Goal: Information Seeking & Learning: Learn about a topic

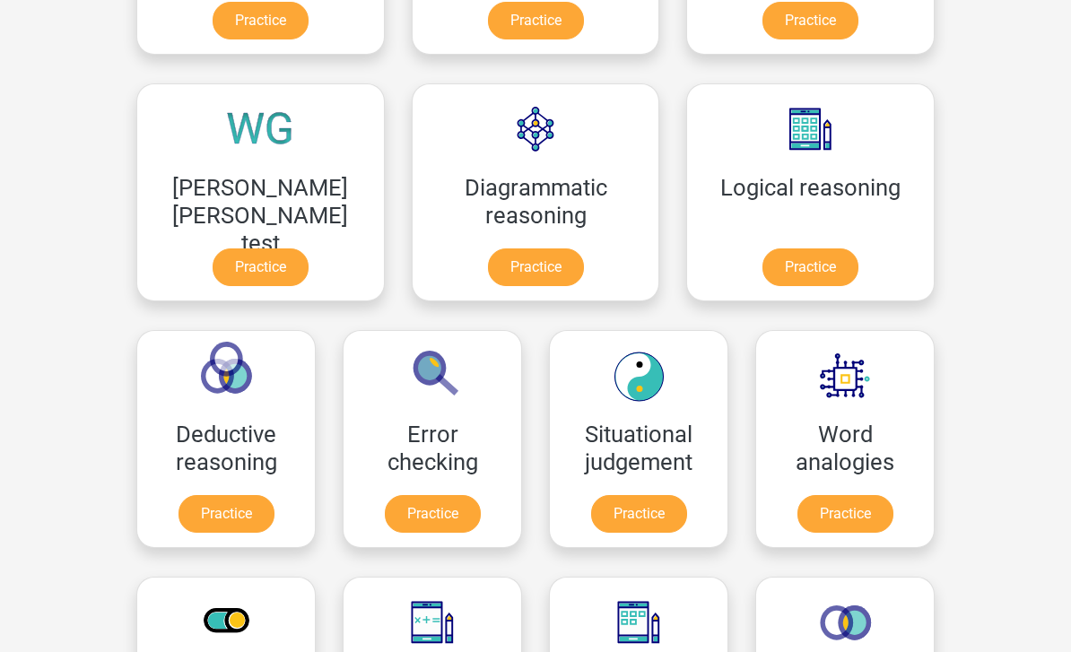
scroll to position [459, 0]
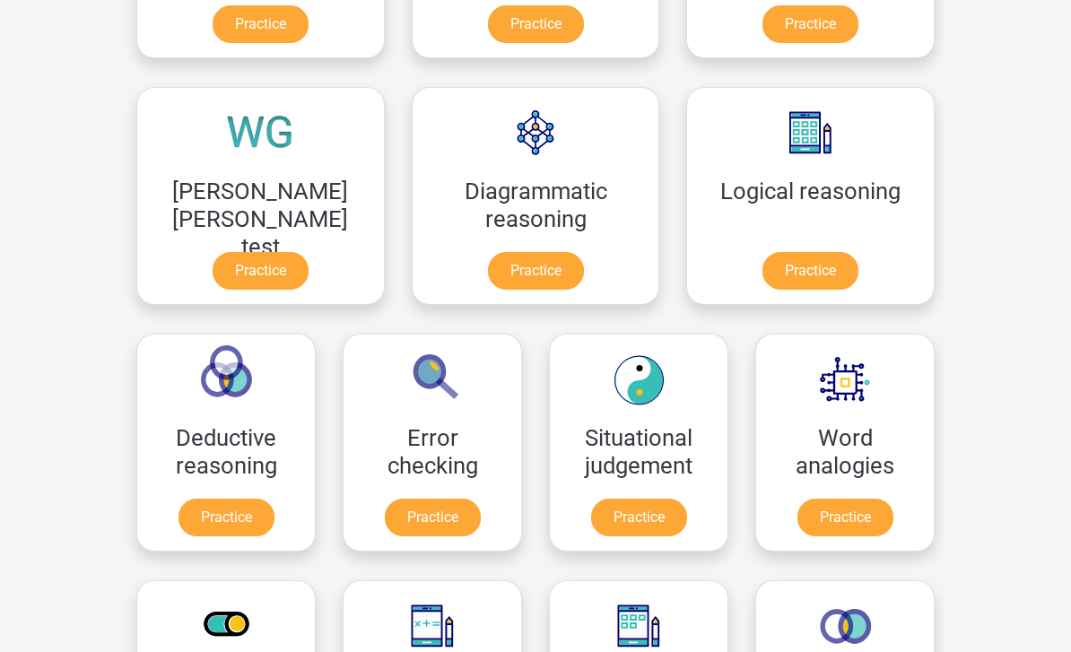
click at [762, 281] on link "Practice" at bounding box center [810, 271] width 96 height 38
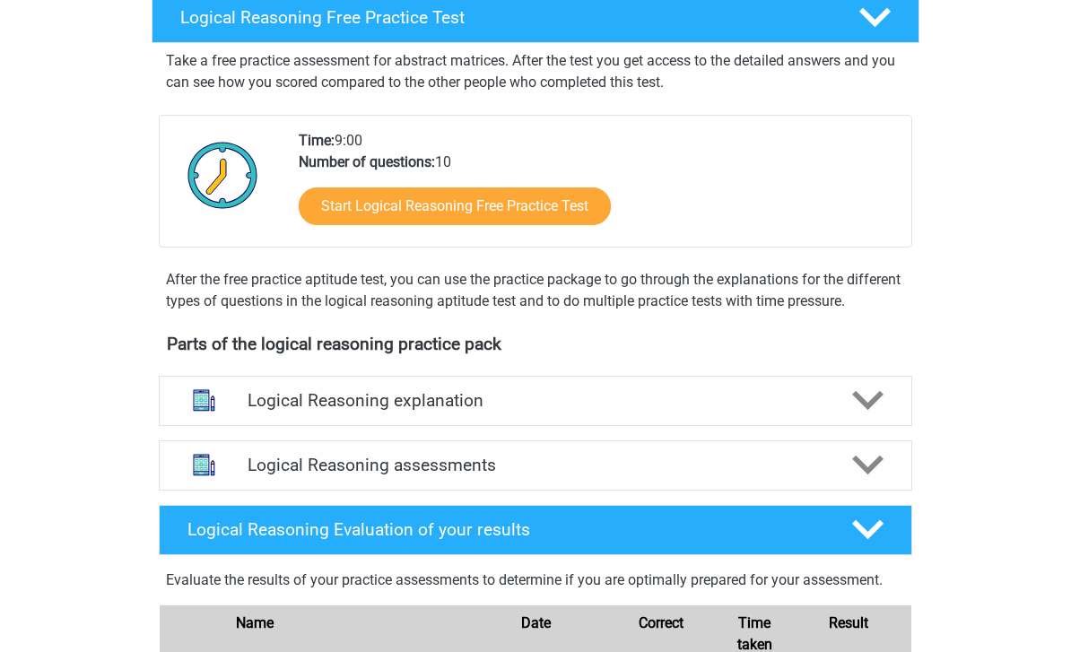
scroll to position [303, 0]
click at [579, 475] on h4 "Logical Reasoning assessments" at bounding box center [536, 465] width 576 height 21
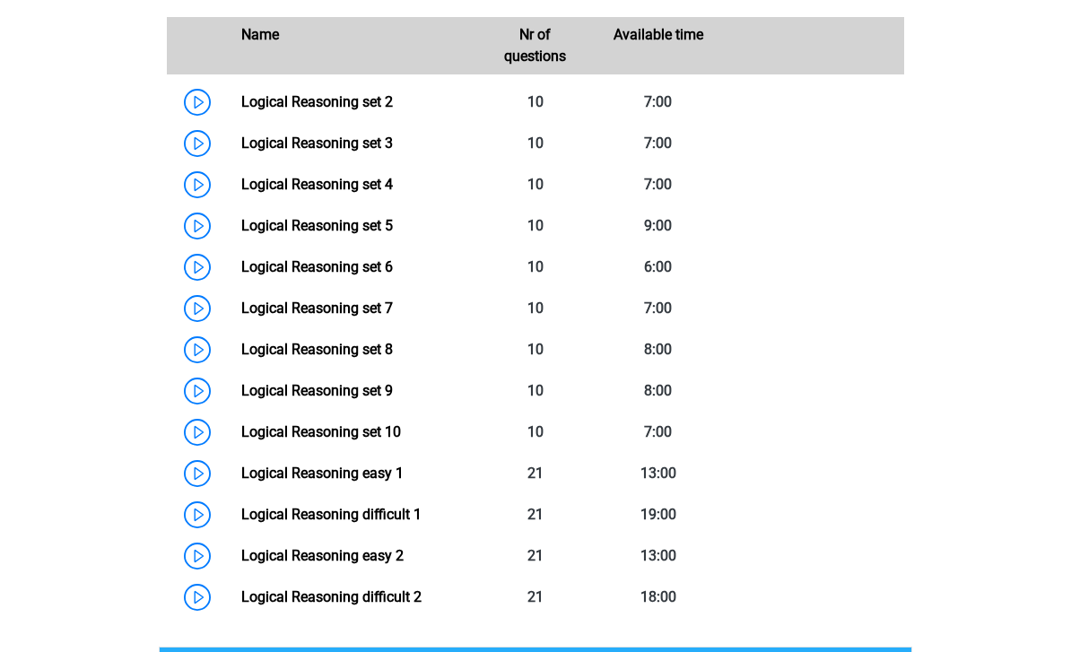
scroll to position [868, 0]
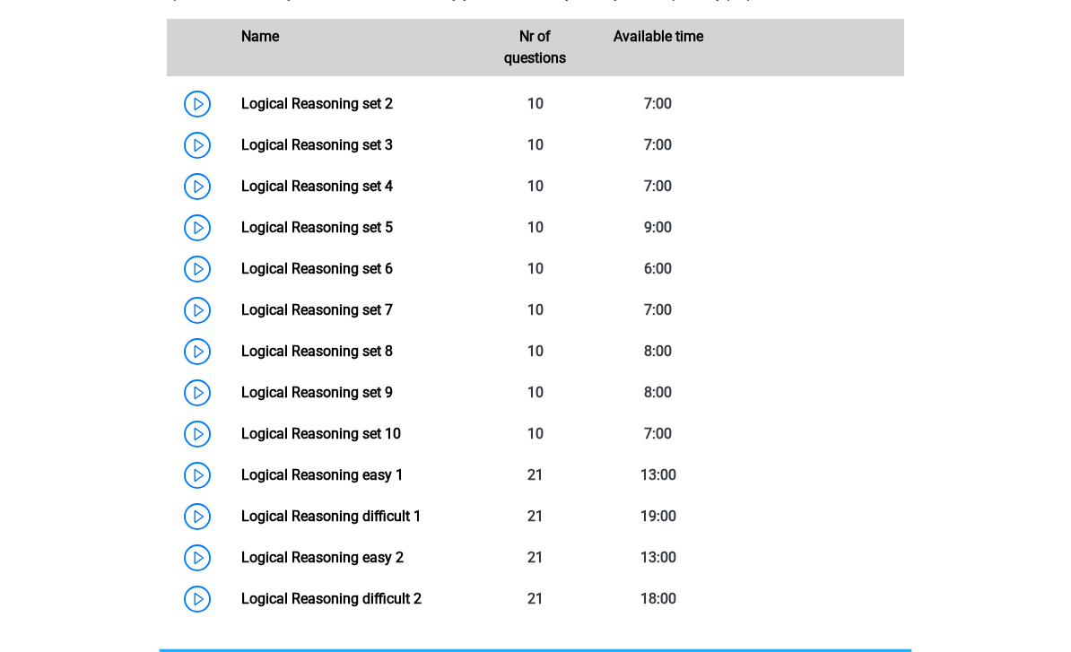
click at [241, 277] on link "Logical Reasoning set 6" at bounding box center [317, 268] width 152 height 17
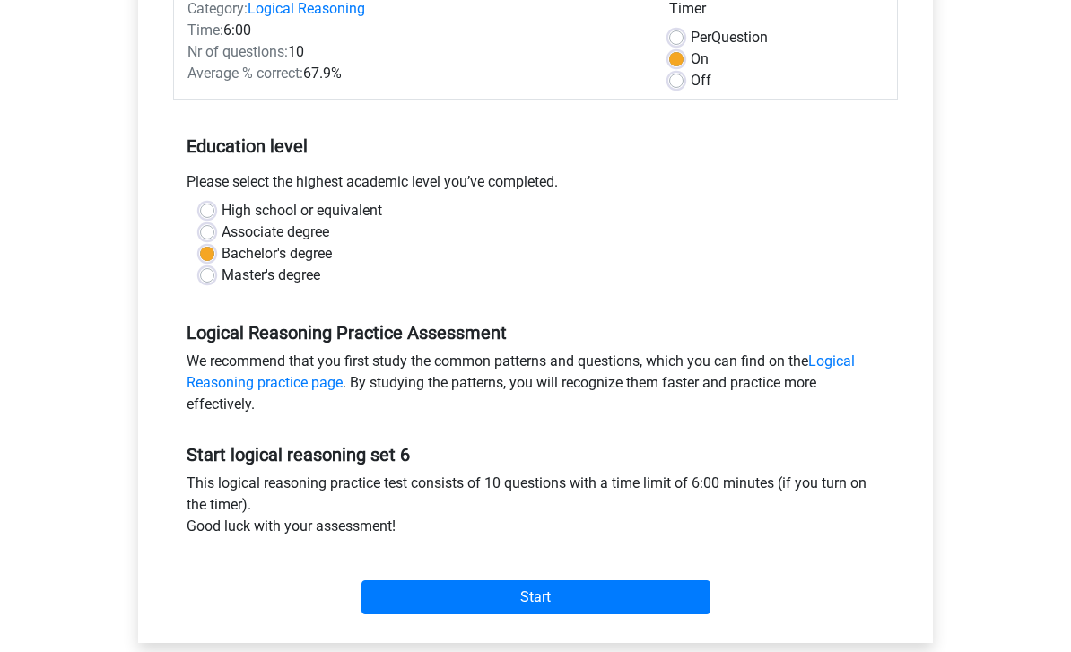
scroll to position [250, 0]
click at [670, 602] on input "Start" at bounding box center [535, 597] width 349 height 34
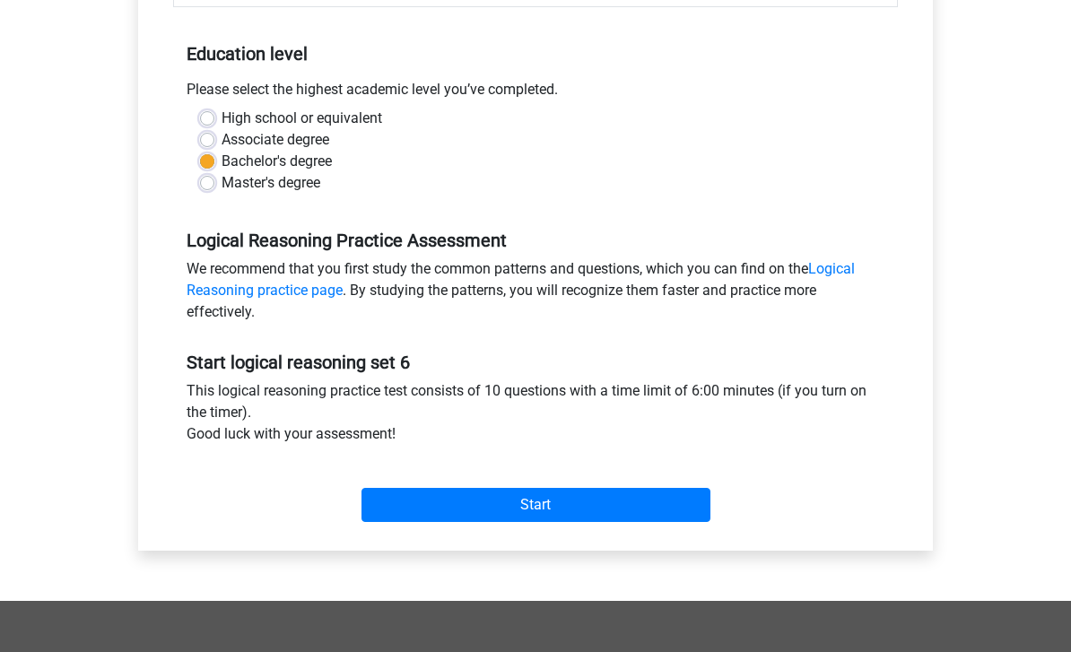
scroll to position [343, 0]
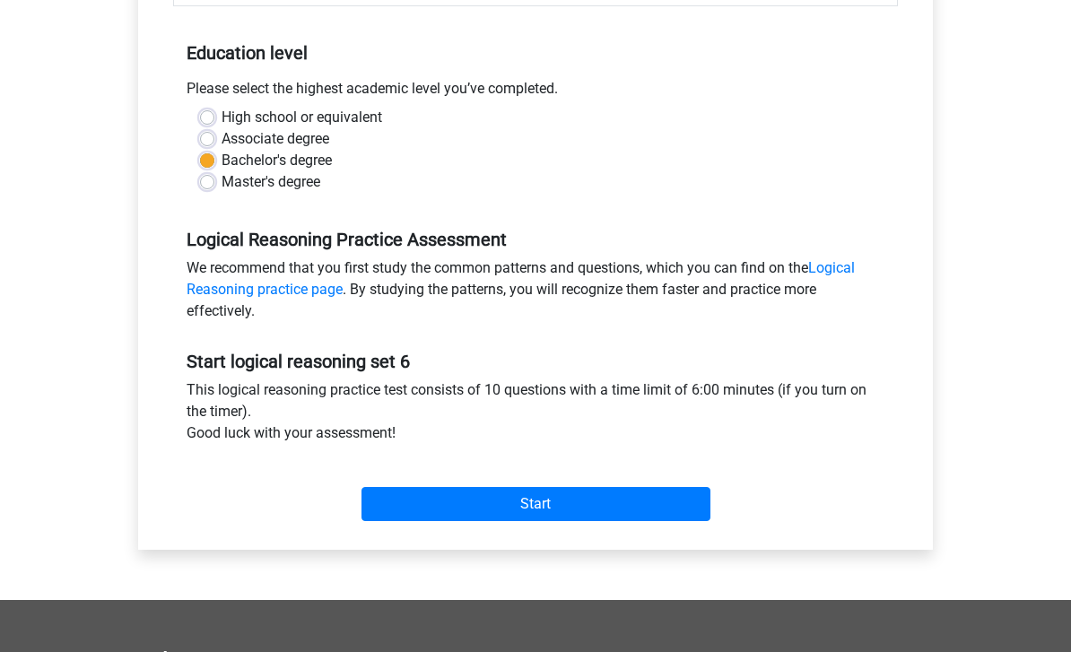
click at [632, 501] on input "Start" at bounding box center [535, 504] width 349 height 34
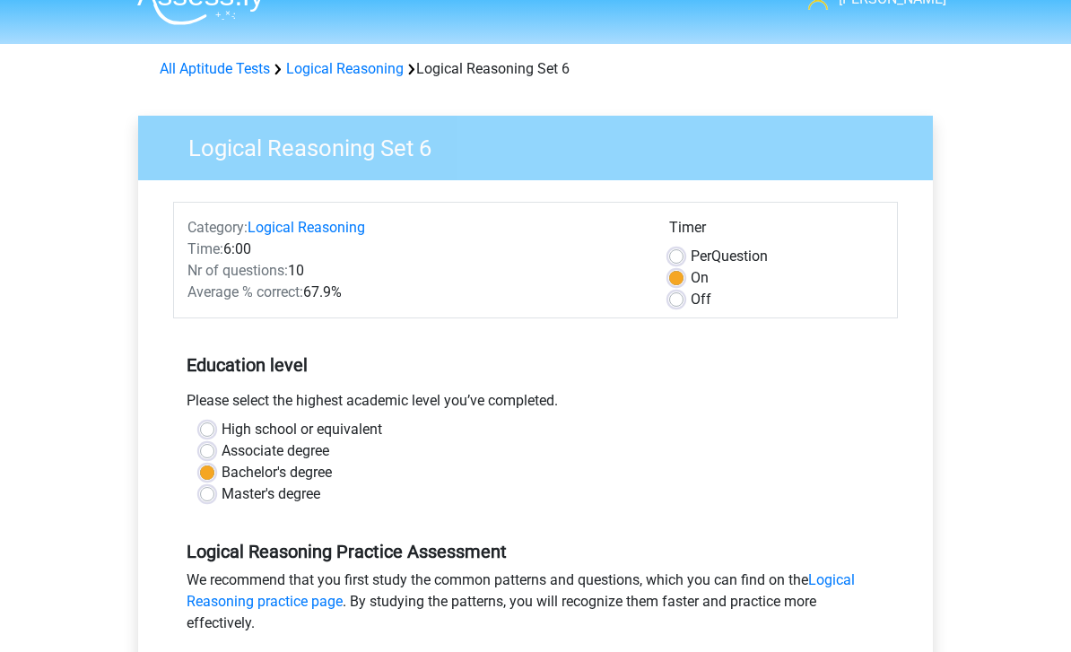
scroll to position [0, 0]
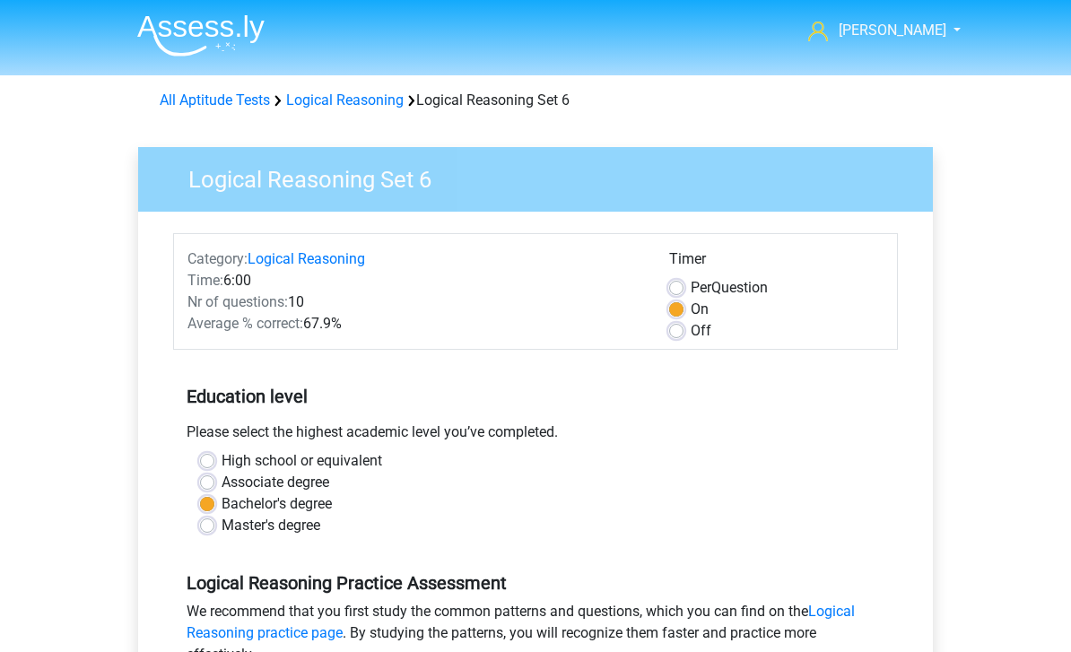
click at [354, 109] on link "Logical Reasoning" at bounding box center [344, 99] width 117 height 17
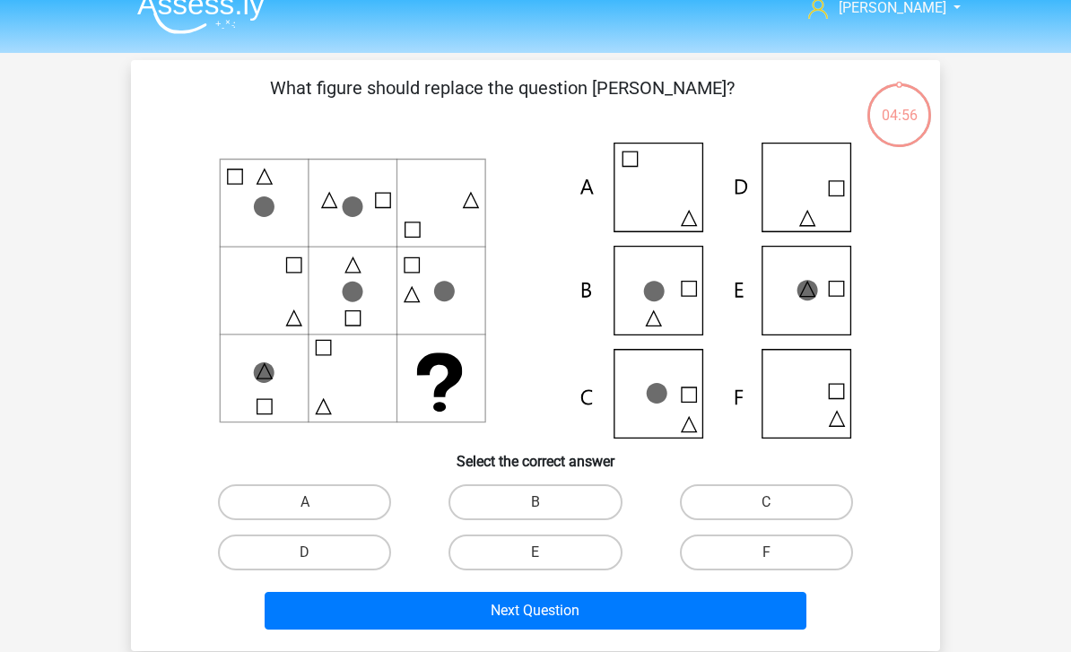
scroll to position [22, 0]
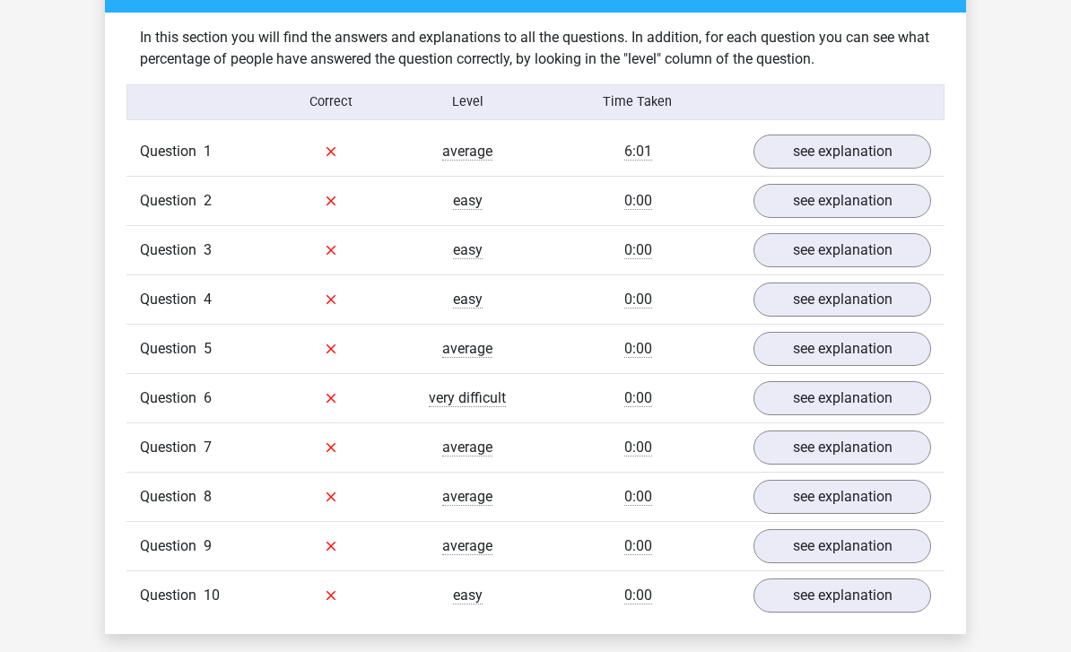
scroll to position [899, 0]
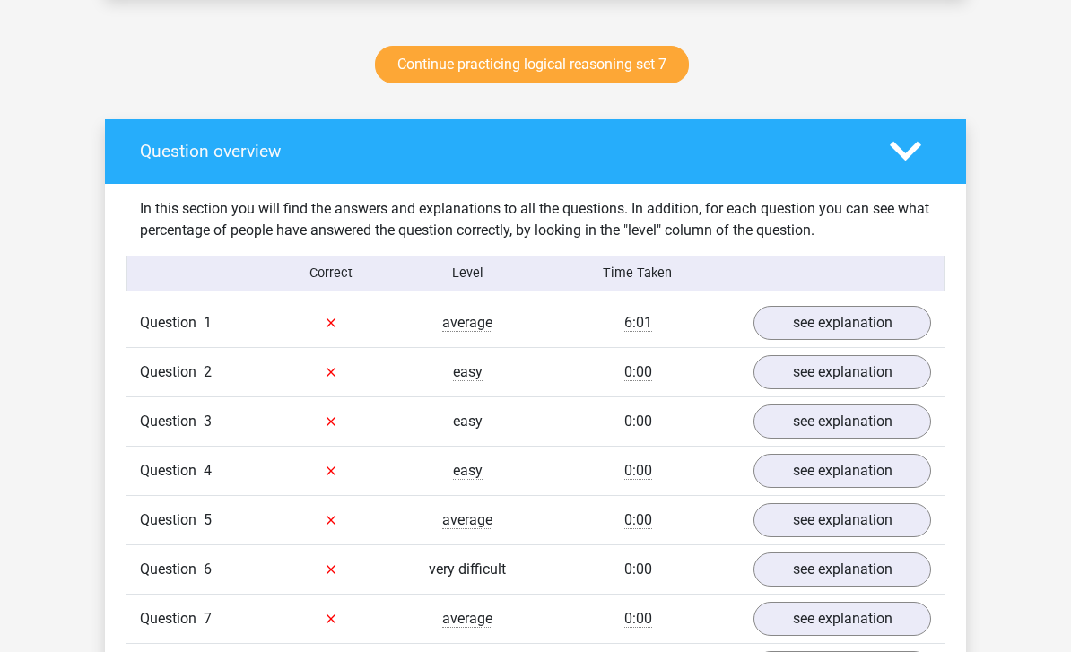
click at [855, 330] on link "see explanation" at bounding box center [842, 323] width 178 height 34
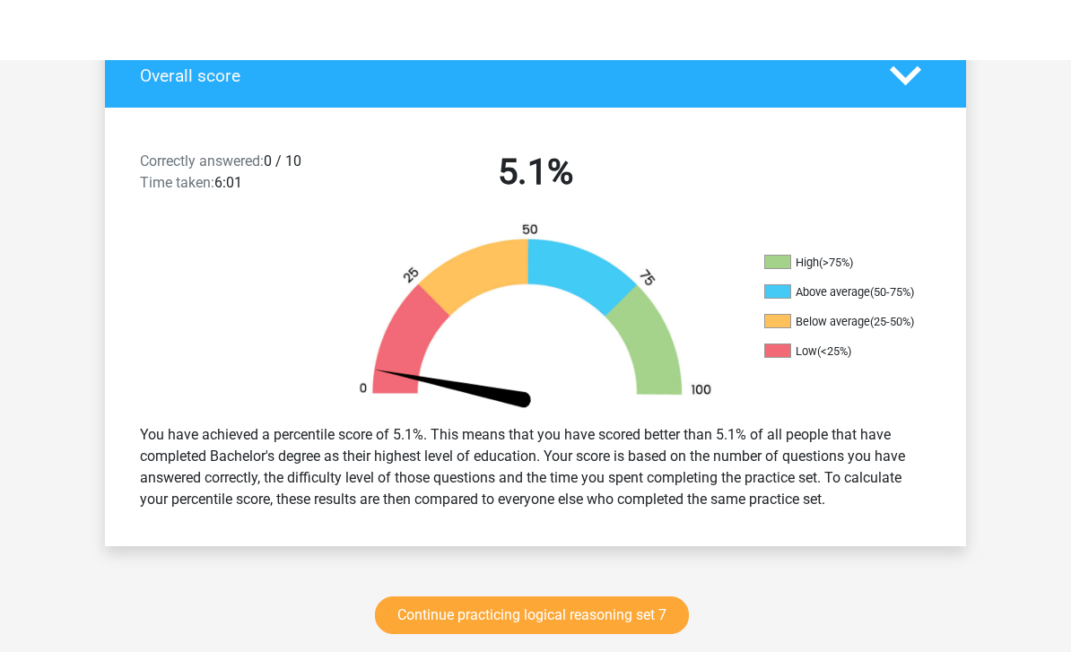
scroll to position [0, 0]
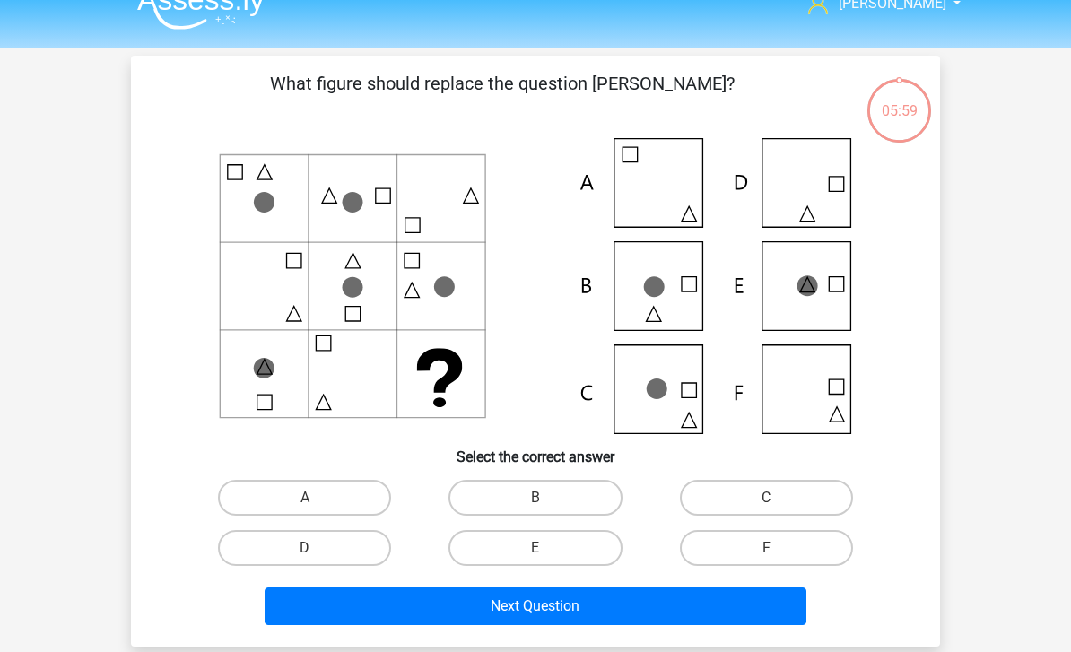
scroll to position [27, 0]
click at [803, 500] on label "C" at bounding box center [766, 498] width 173 height 36
click at [778, 500] on input "C" at bounding box center [772, 504] width 12 height 12
radio input "true"
click at [751, 598] on button "Next Question" at bounding box center [536, 606] width 543 height 38
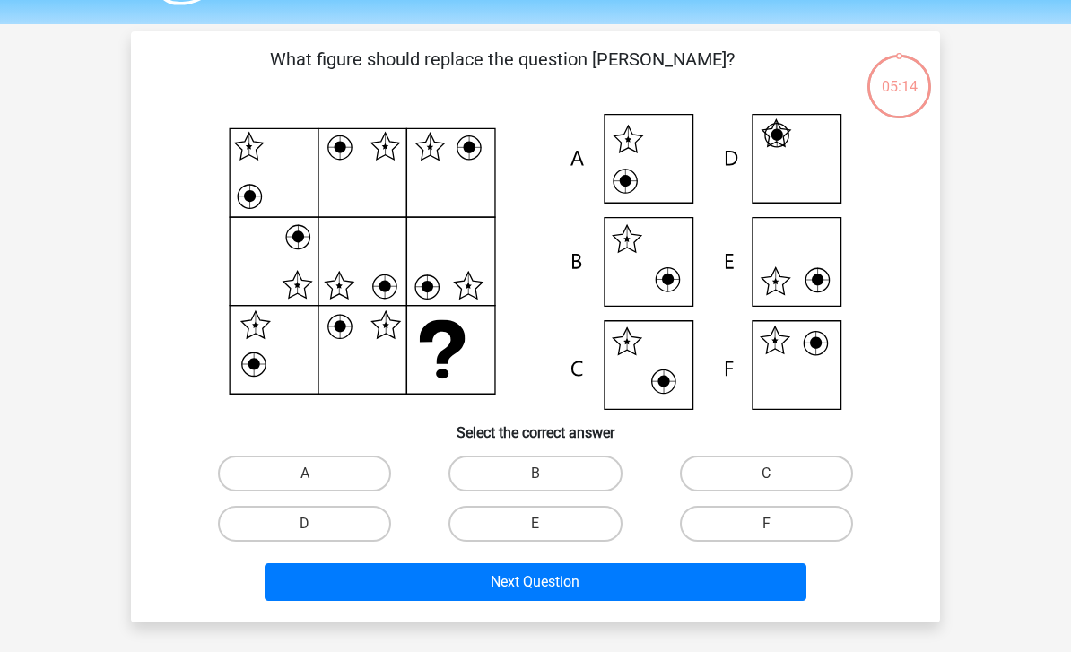
scroll to position [83, 0]
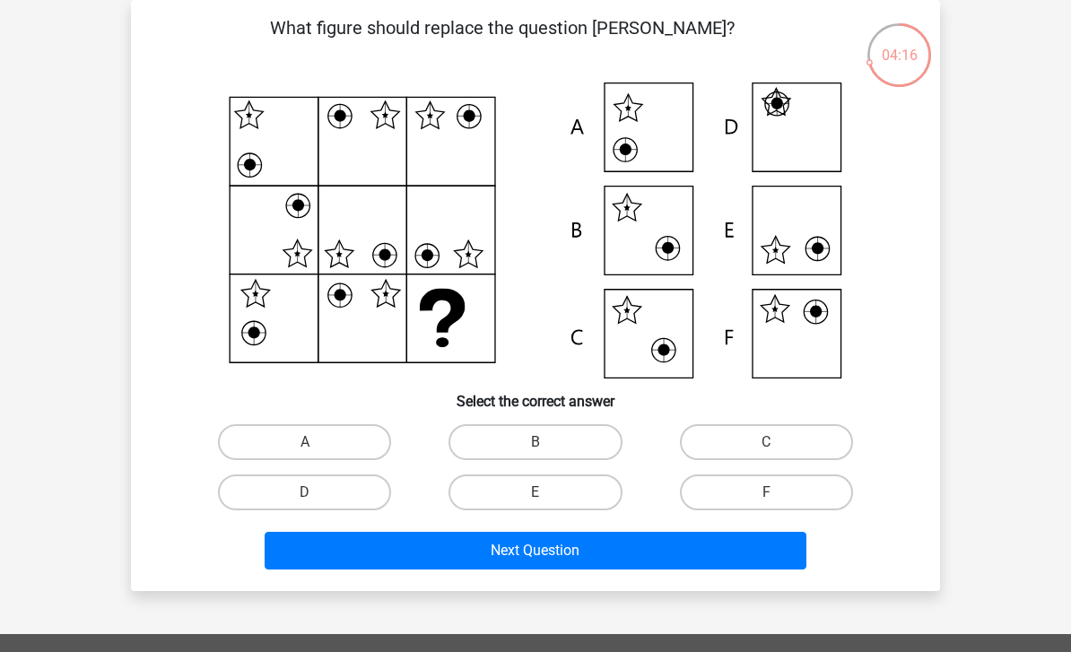
click at [767, 498] on input "F" at bounding box center [772, 498] width 12 height 12
radio input "true"
click at [747, 555] on button "Next Question" at bounding box center [536, 551] width 543 height 38
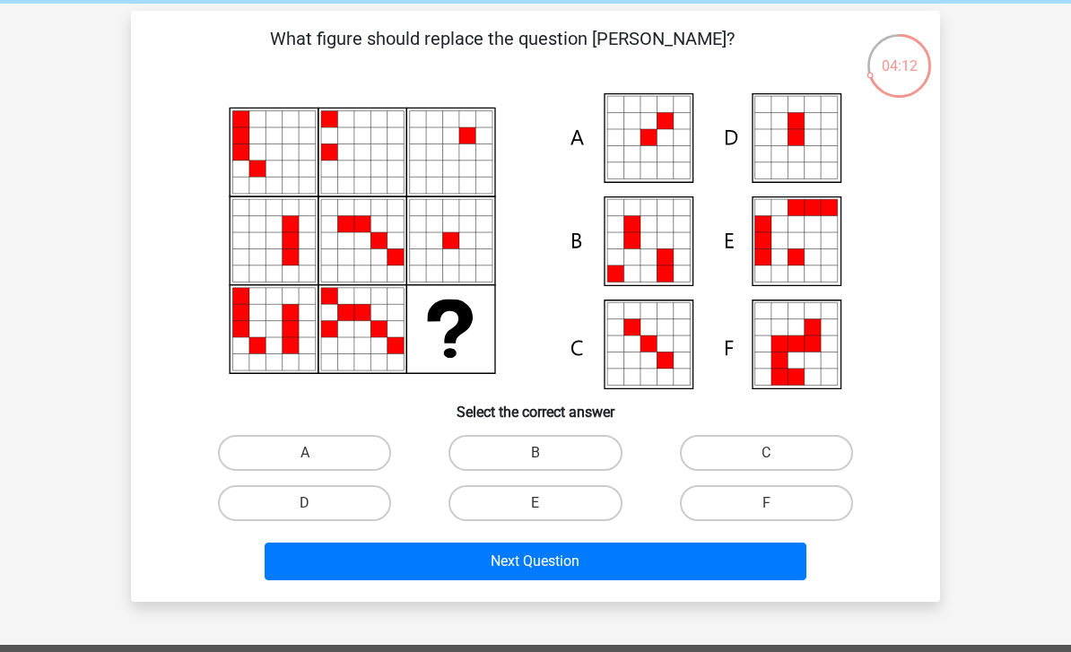
scroll to position [81, 0]
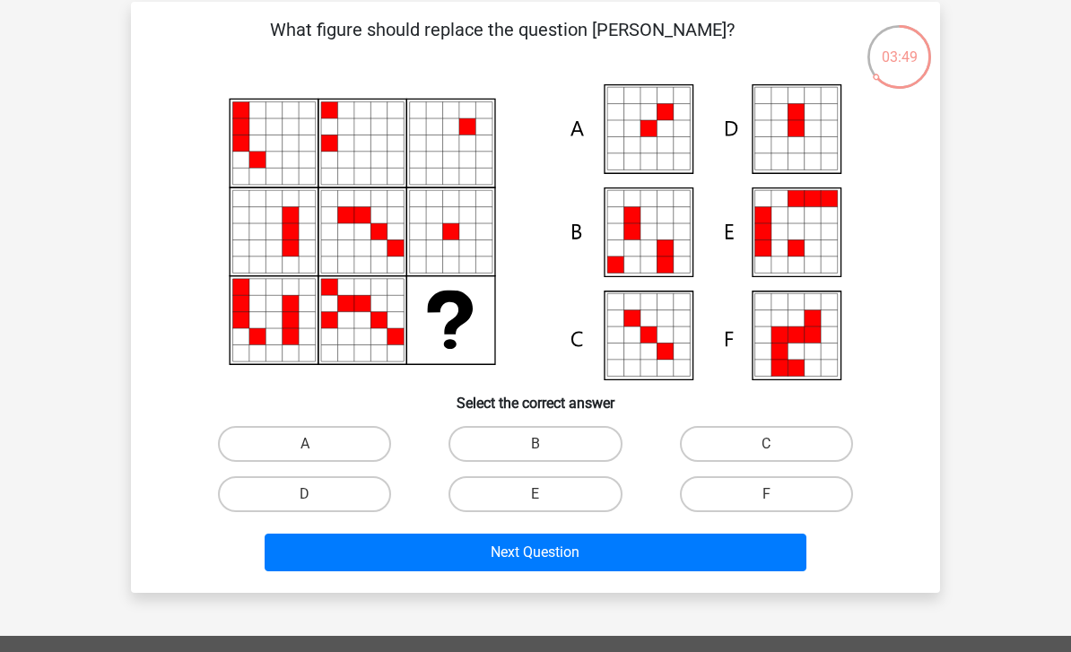
click at [335, 462] on label "A" at bounding box center [304, 444] width 173 height 36
click at [317, 456] on input "A" at bounding box center [311, 450] width 12 height 12
radio input "true"
click at [715, 564] on button "Next Question" at bounding box center [536, 553] width 543 height 38
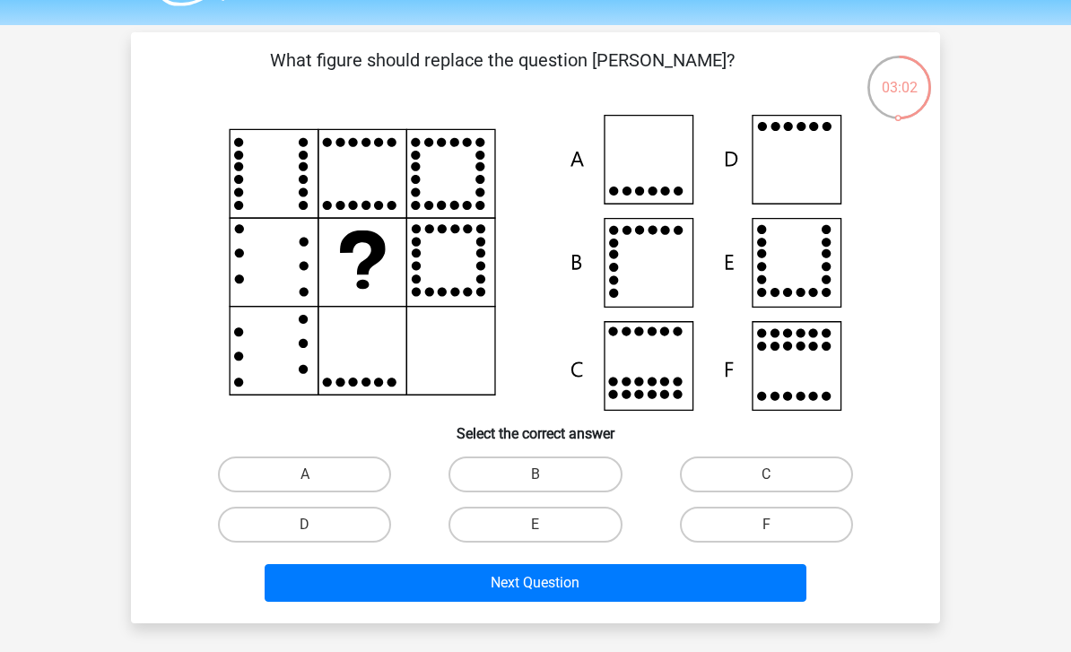
scroll to position [40, 0]
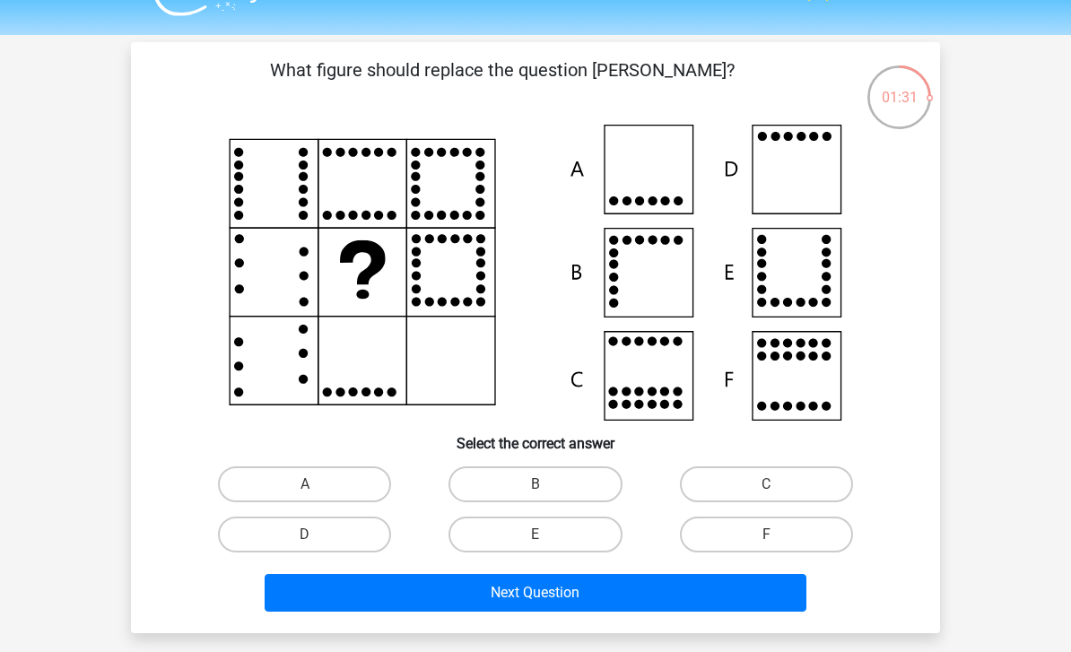
click at [695, 584] on button "Next Question" at bounding box center [536, 593] width 543 height 38
click at [889, 449] on h6 "Select the correct answer" at bounding box center [536, 436] width 752 height 31
click at [368, 532] on label "D" at bounding box center [304, 535] width 173 height 36
click at [317, 535] on input "D" at bounding box center [311, 541] width 12 height 12
radio input "true"
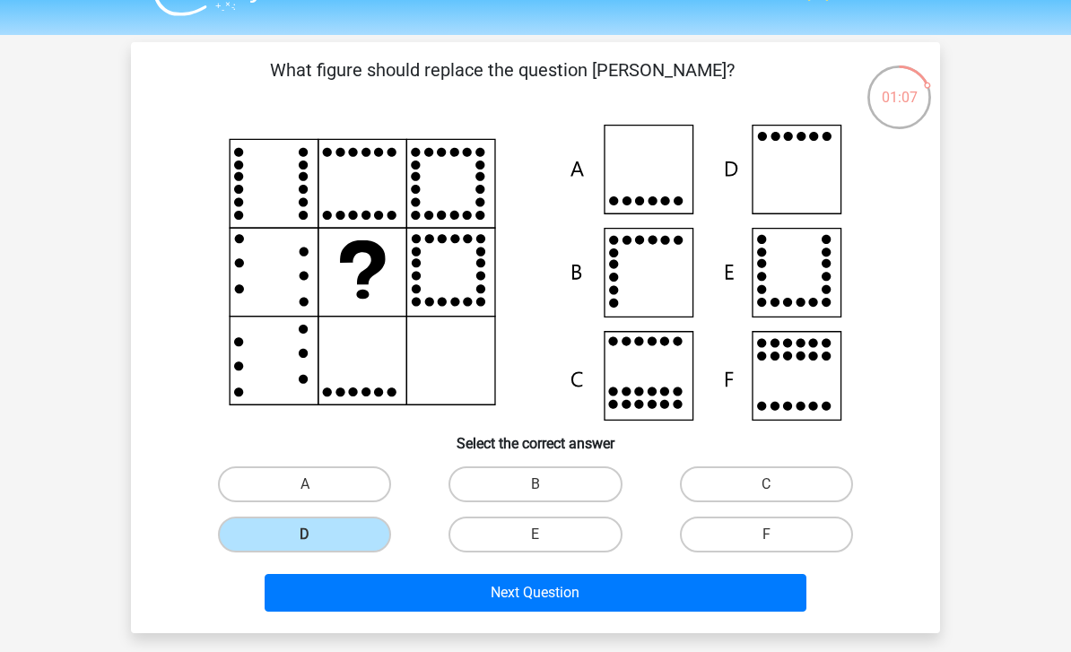
click at [692, 599] on button "Next Question" at bounding box center [536, 593] width 543 height 38
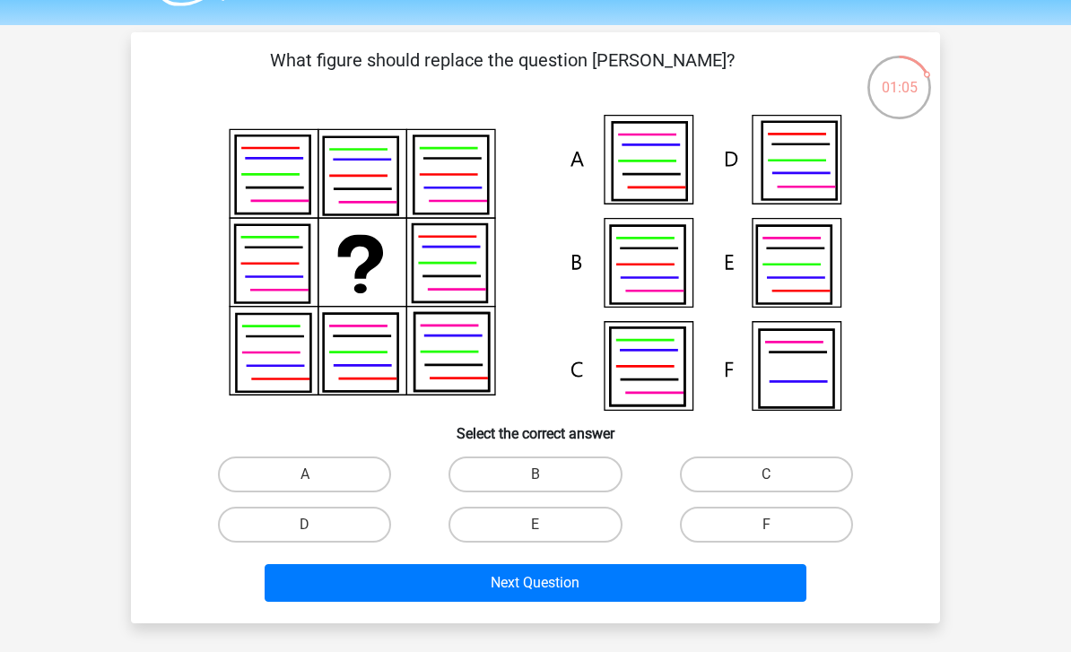
scroll to position [48, 0]
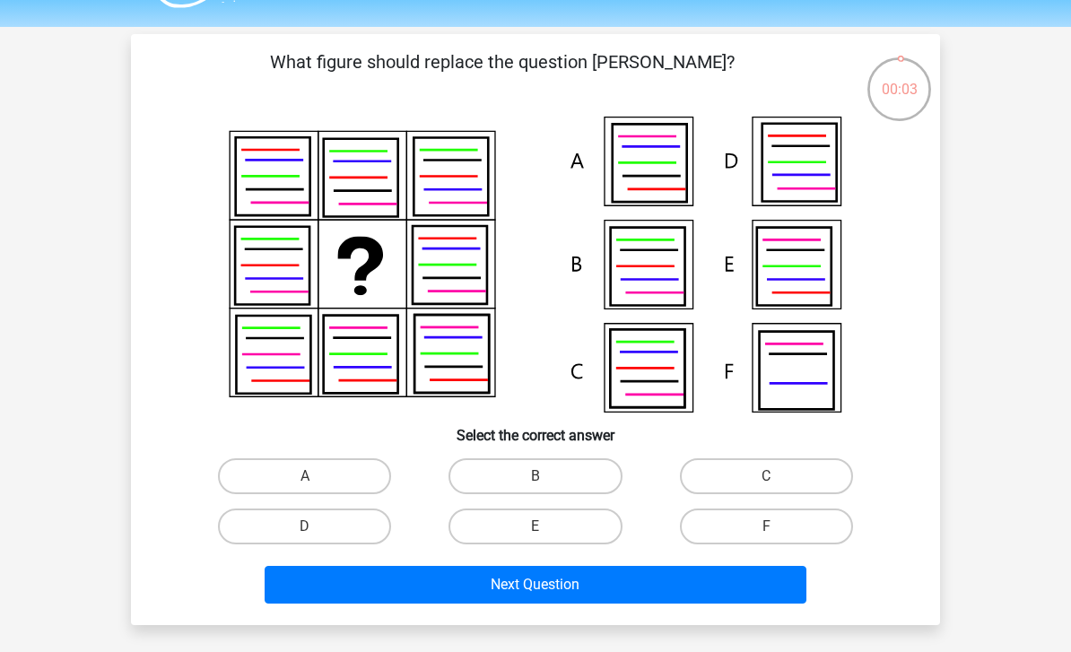
click at [570, 477] on label "B" at bounding box center [534, 476] width 173 height 36
click at [547, 477] on input "B" at bounding box center [541, 482] width 12 height 12
radio input "true"
click at [653, 584] on button "Next Question" at bounding box center [536, 585] width 543 height 38
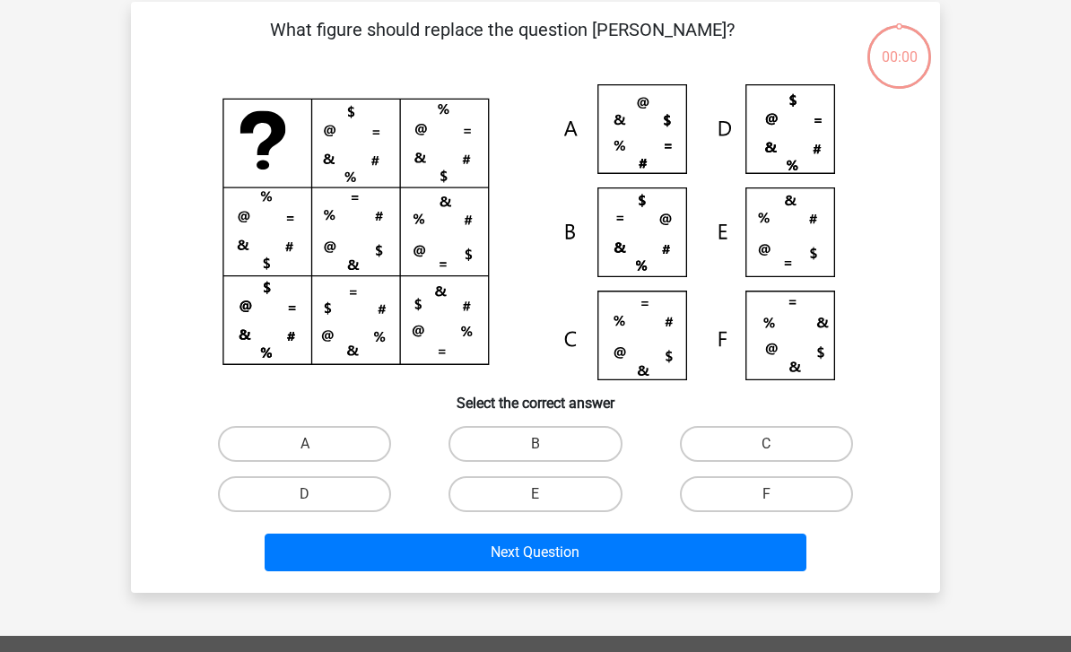
scroll to position [83, 0]
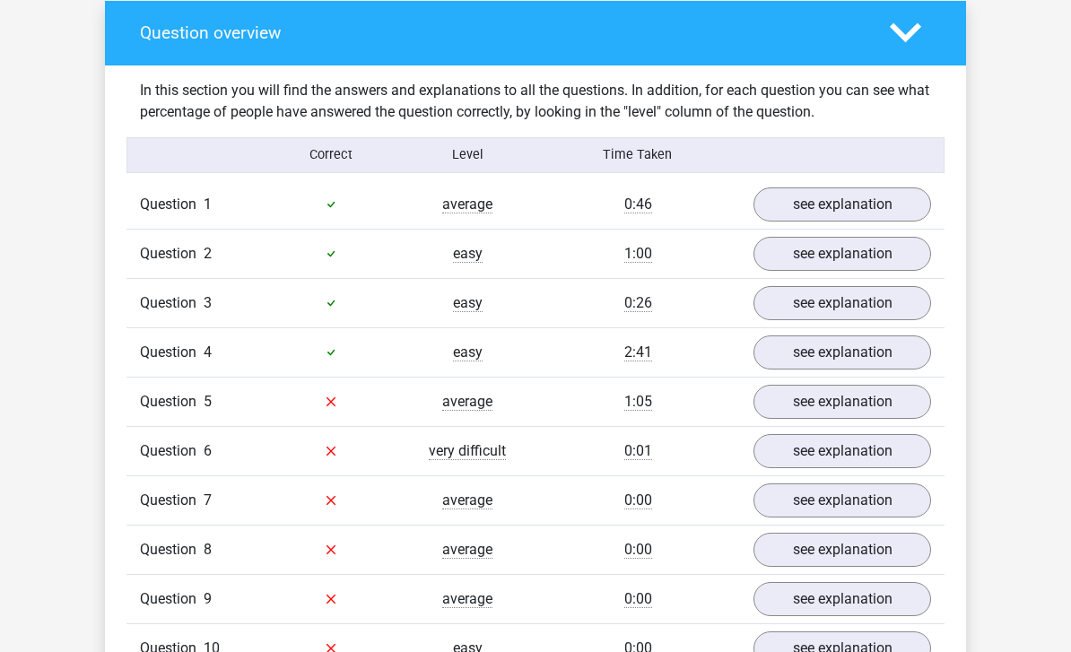
scroll to position [1016, 0]
click at [846, 397] on link "see explanation" at bounding box center [842, 403] width 178 height 34
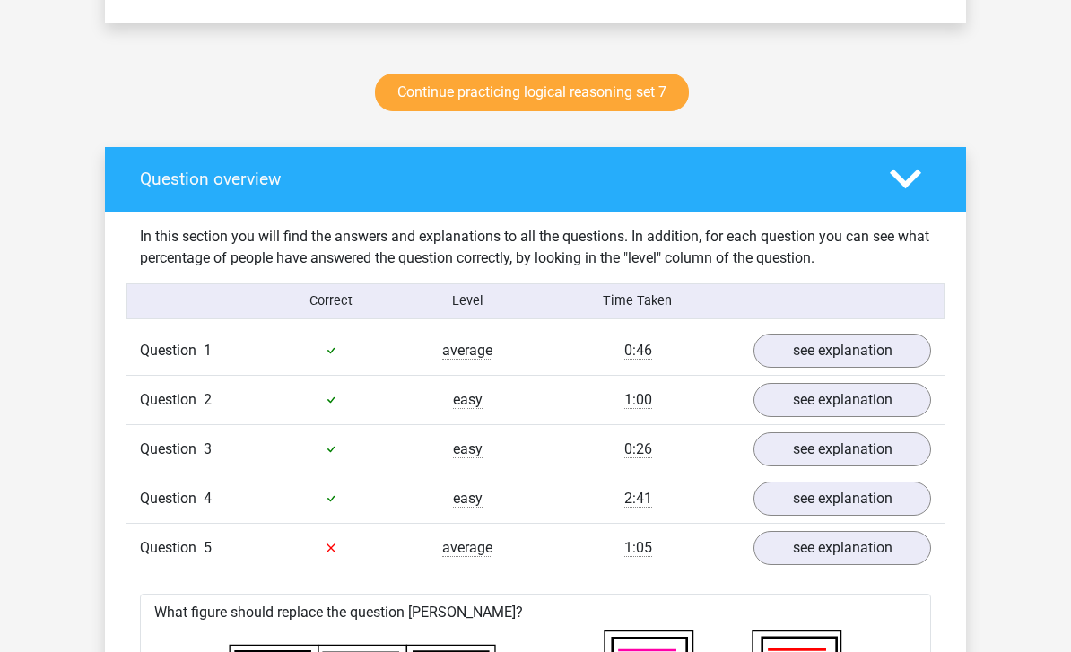
scroll to position [869, 0]
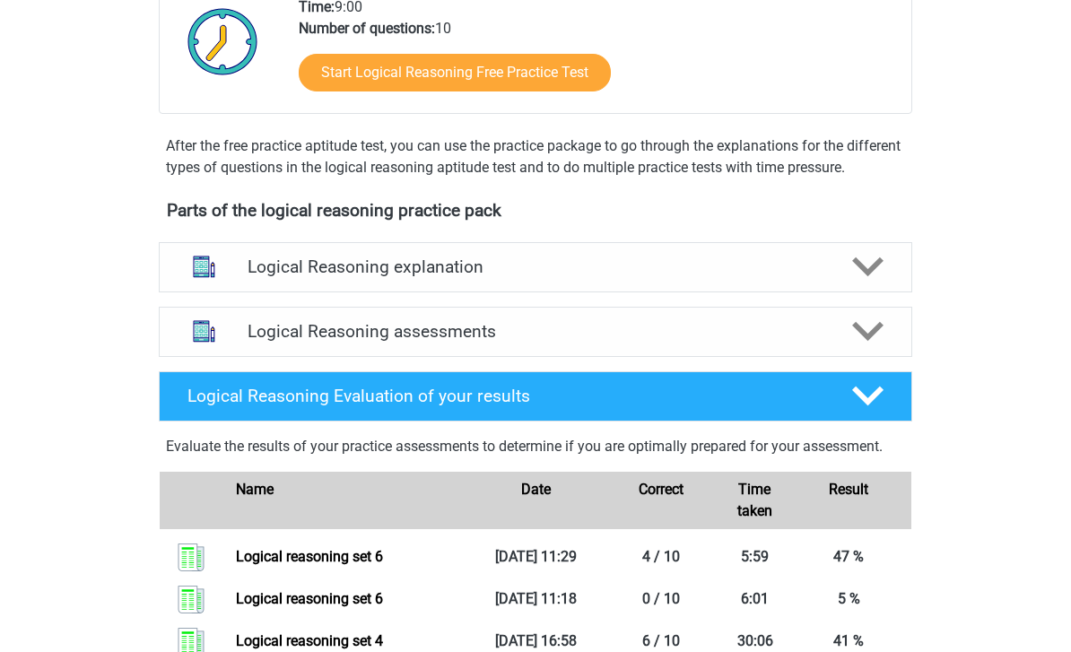
scroll to position [593, 0]
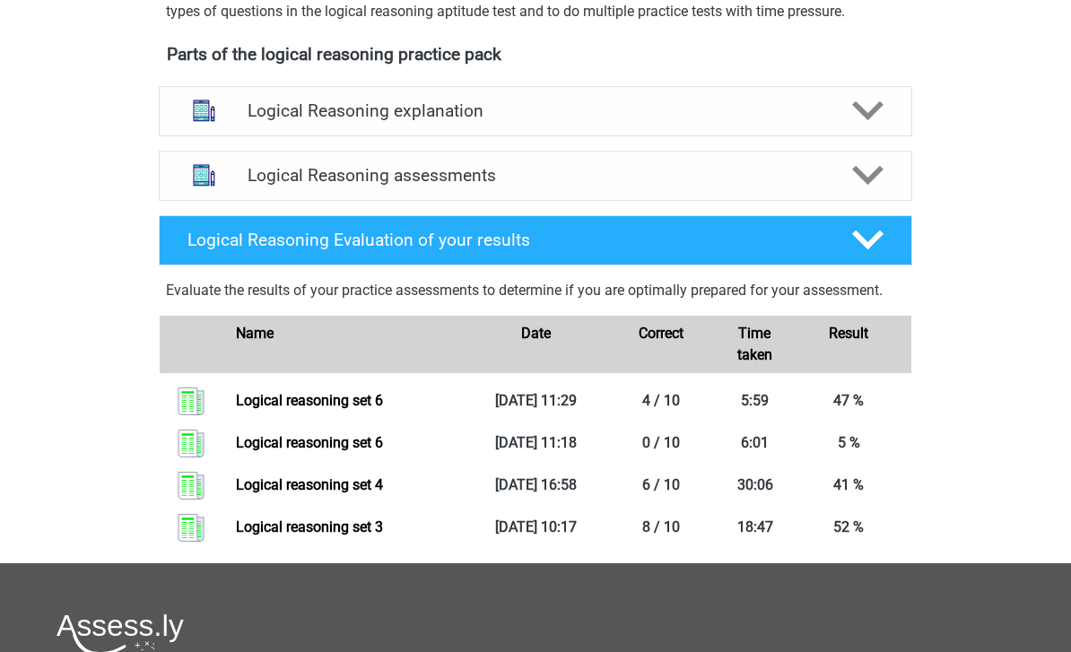
click at [242, 186] on div "Logical Reasoning assessments" at bounding box center [535, 175] width 603 height 21
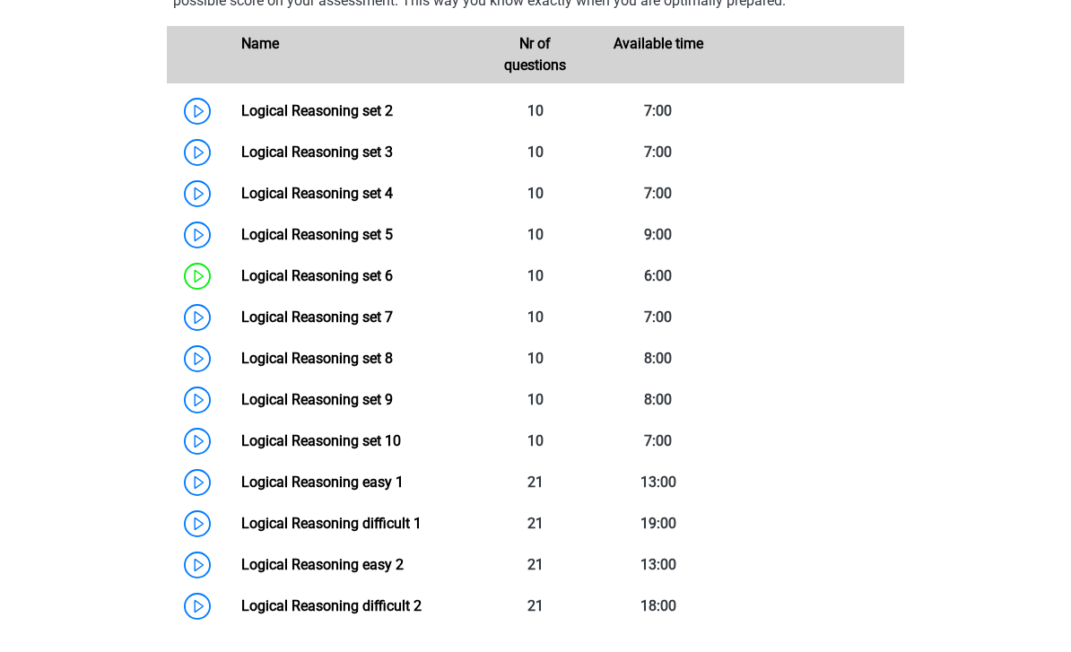
scroll to position [861, 0]
click at [301, 532] on link "Logical Reasoning difficult 1" at bounding box center [331, 523] width 180 height 17
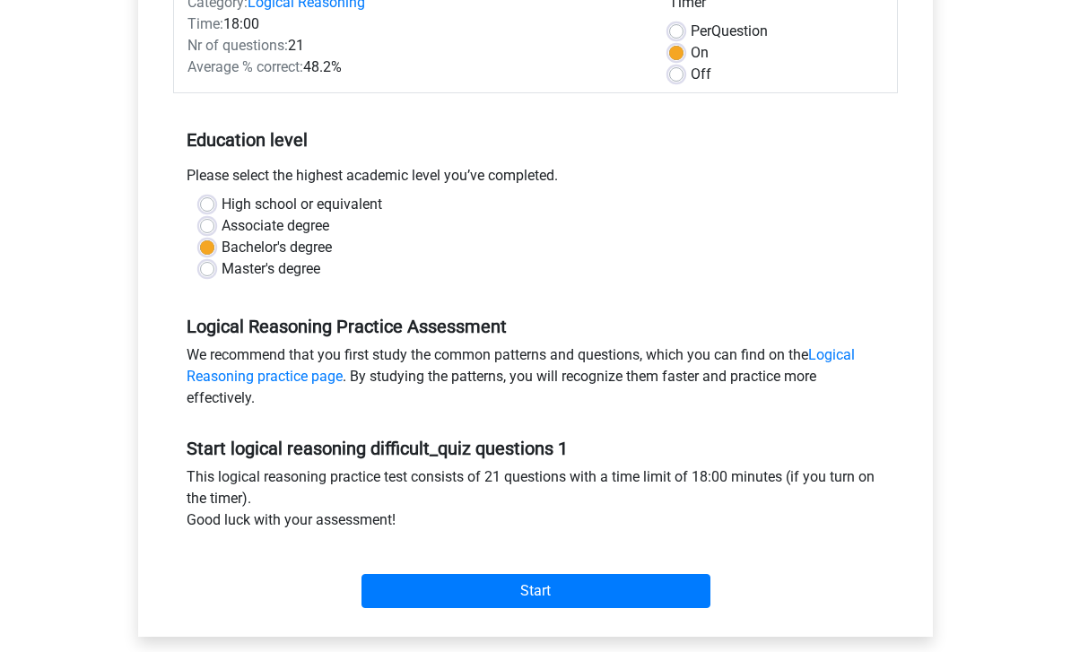
scroll to position [247, 0]
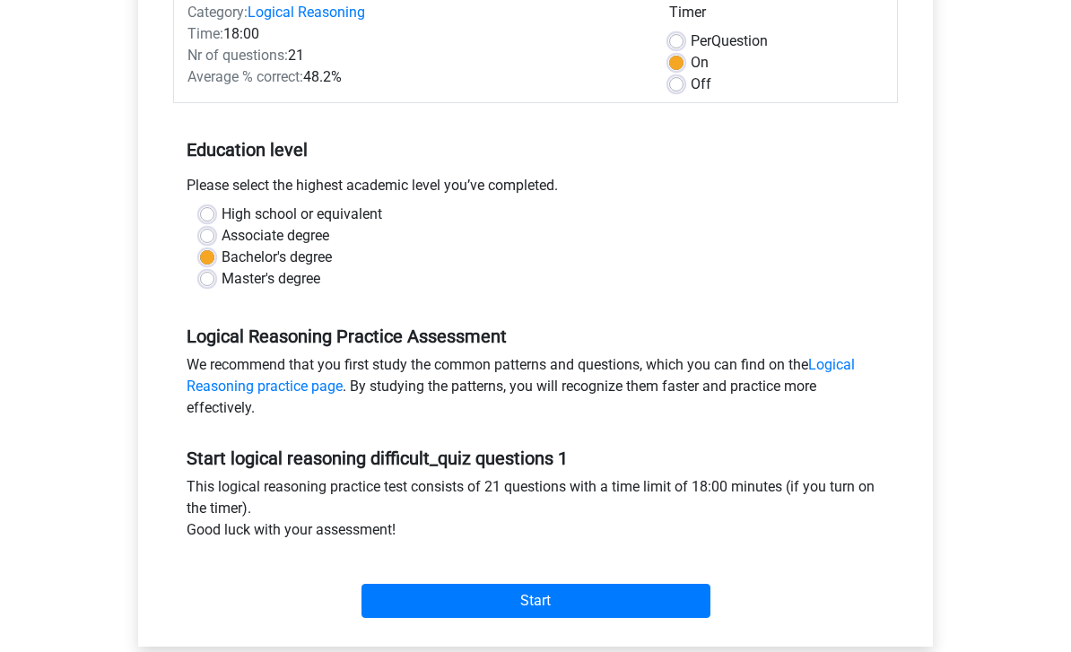
click at [638, 589] on input "Start" at bounding box center [535, 601] width 349 height 34
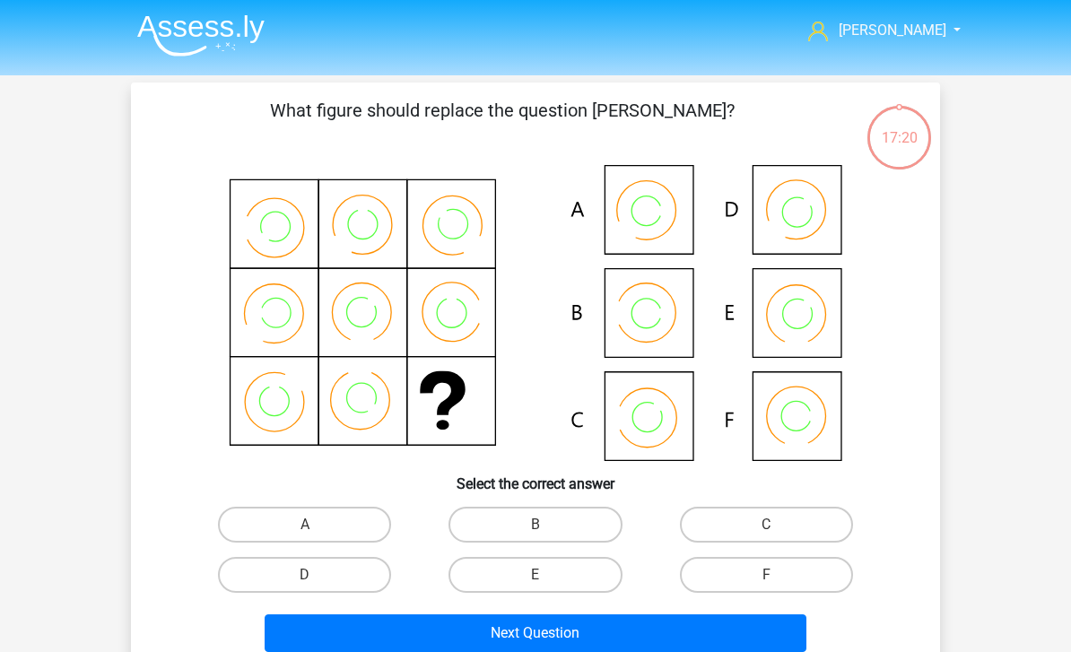
click at [804, 522] on label "C" at bounding box center [766, 525] width 173 height 36
click at [778, 525] on input "C" at bounding box center [772, 531] width 12 height 12
radio input "true"
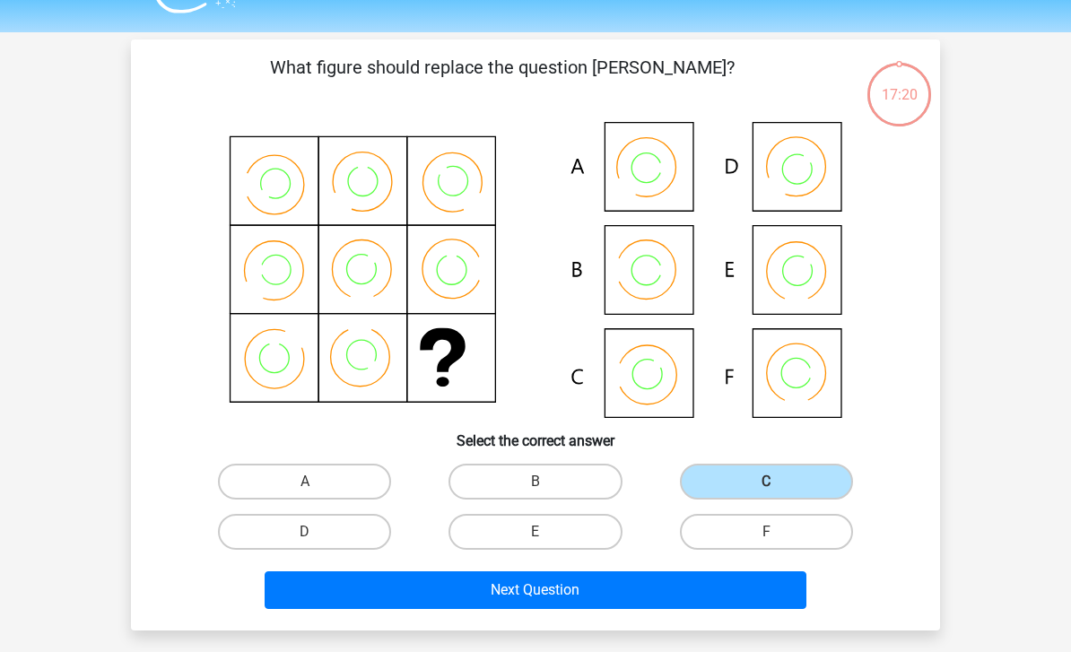
scroll to position [51, 0]
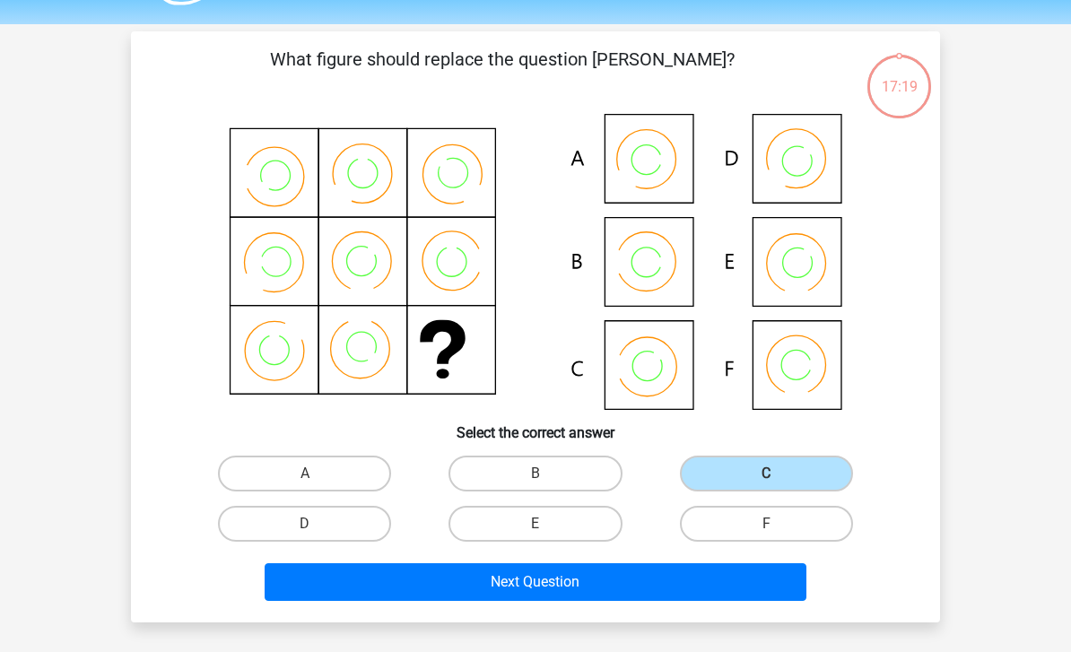
click at [708, 588] on button "Next Question" at bounding box center [536, 582] width 543 height 38
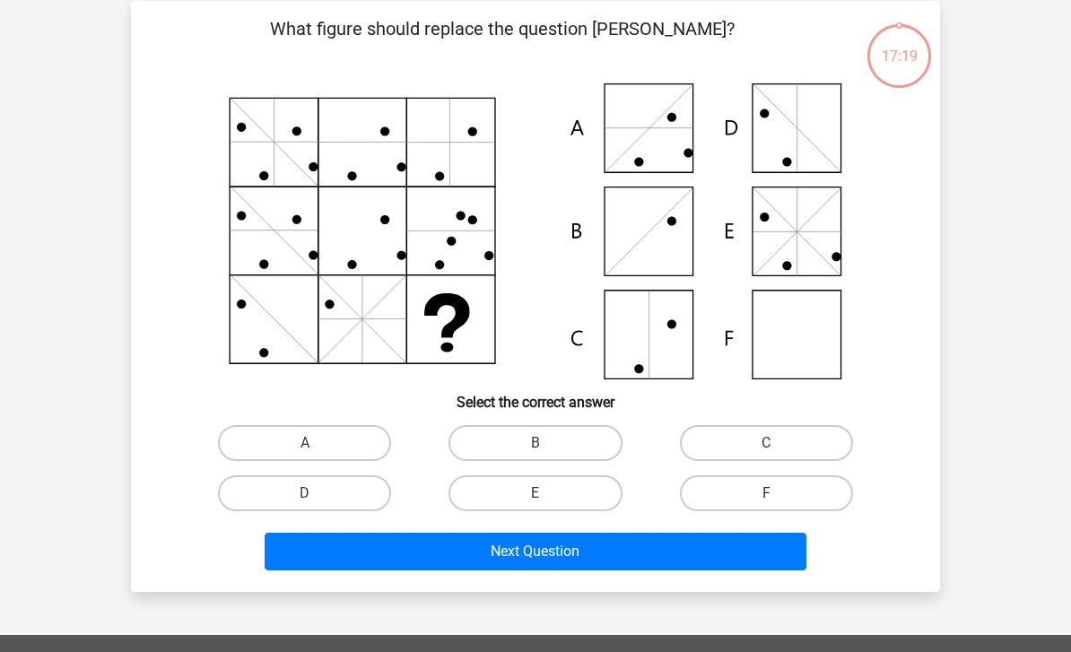
scroll to position [83, 0]
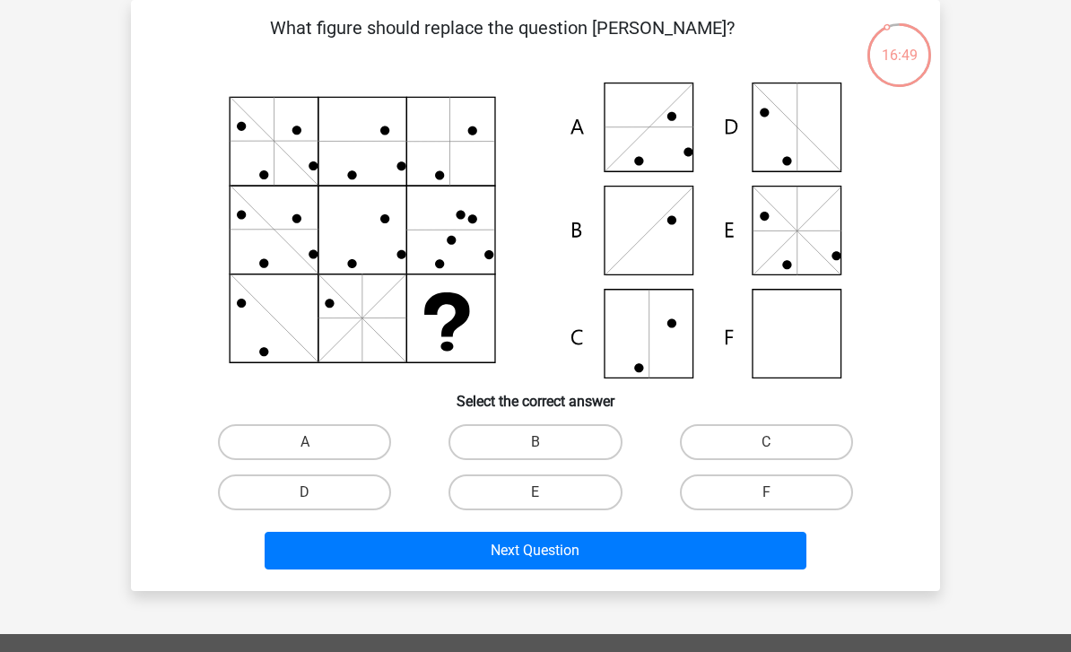
click at [780, 503] on label "F" at bounding box center [766, 492] width 173 height 36
click at [778, 503] on input "F" at bounding box center [772, 498] width 12 height 12
radio input "true"
click at [742, 557] on button "Next Question" at bounding box center [536, 551] width 543 height 38
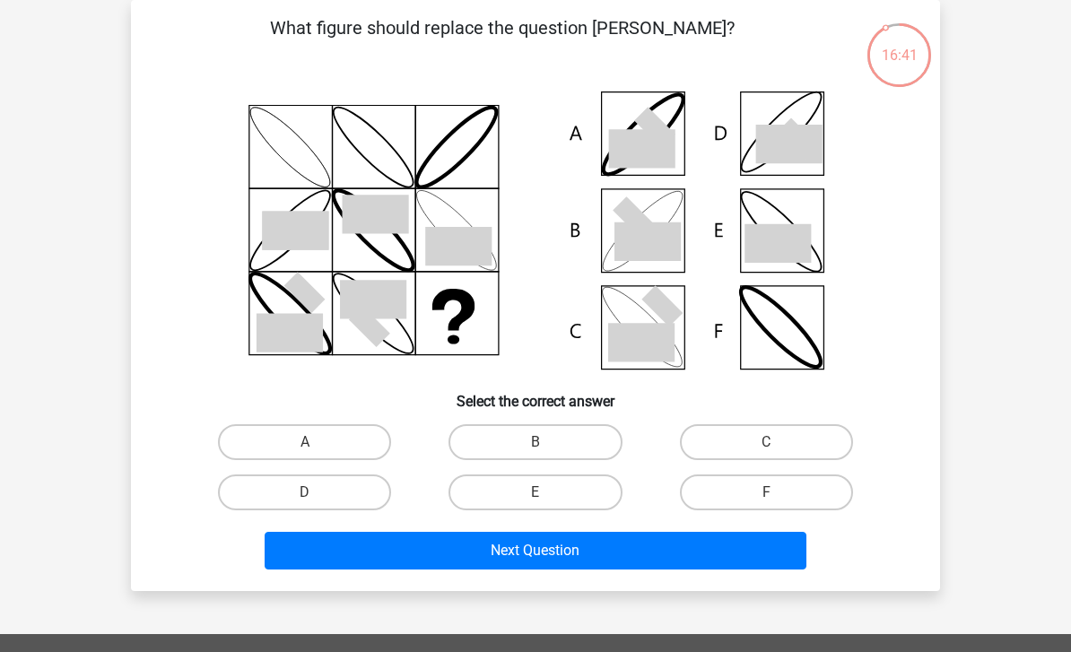
click at [545, 443] on input "B" at bounding box center [541, 448] width 12 height 12
radio input "true"
click at [623, 552] on button "Next Question" at bounding box center [536, 551] width 543 height 38
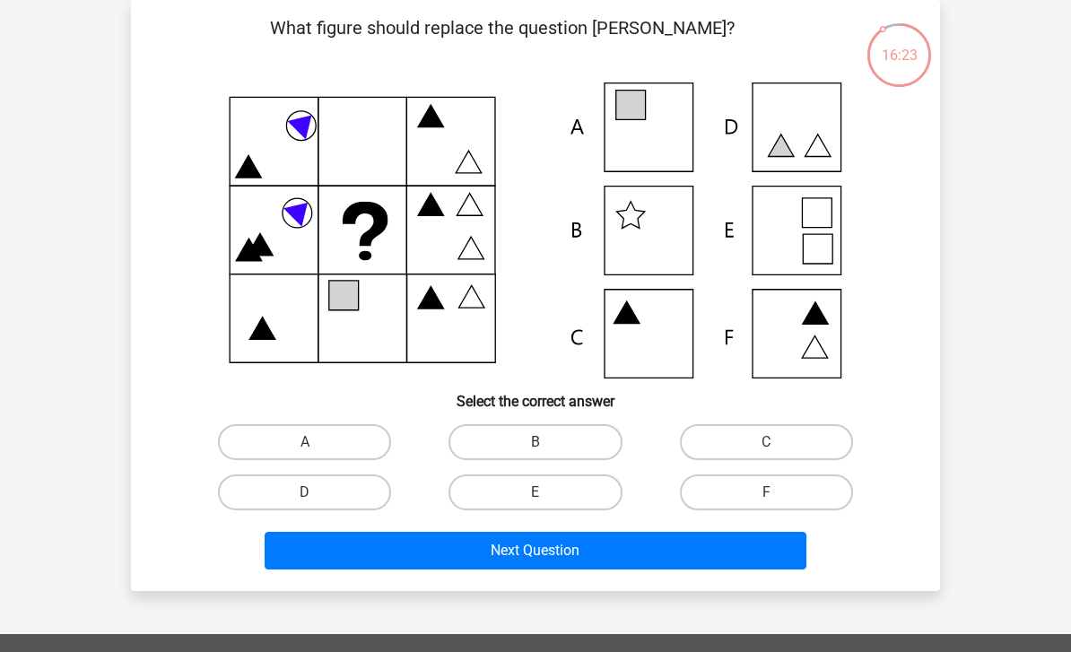
click at [369, 431] on label "A" at bounding box center [304, 442] width 173 height 36
click at [317, 442] on input "A" at bounding box center [311, 448] width 12 height 12
radio input "true"
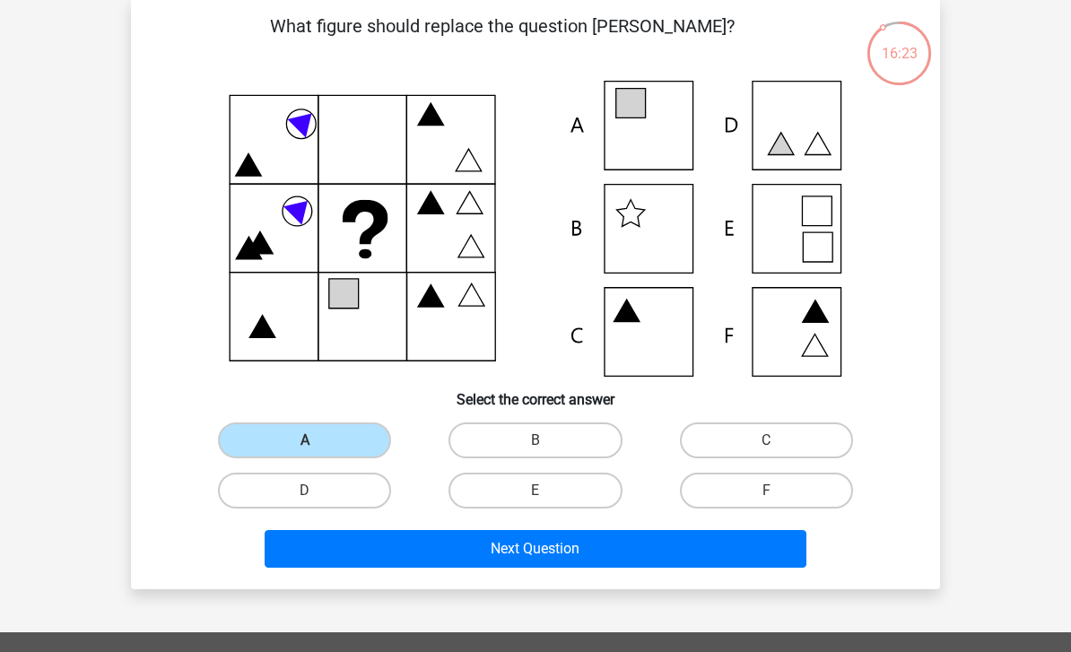
scroll to position [84, 0]
click at [746, 560] on button "Next Question" at bounding box center [536, 549] width 543 height 38
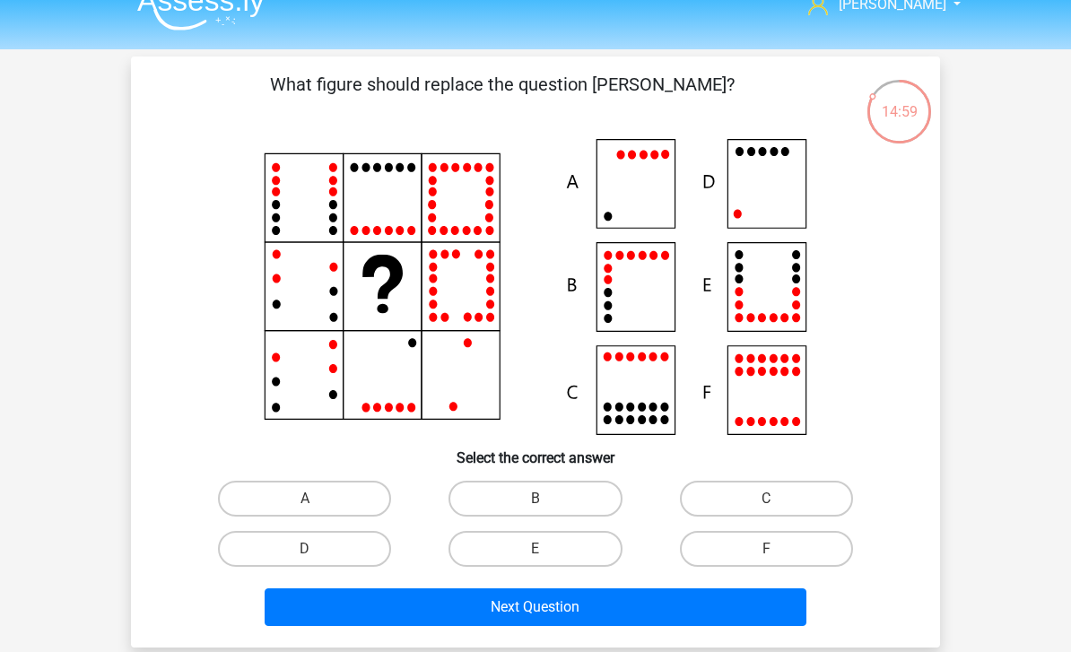
scroll to position [24, 0]
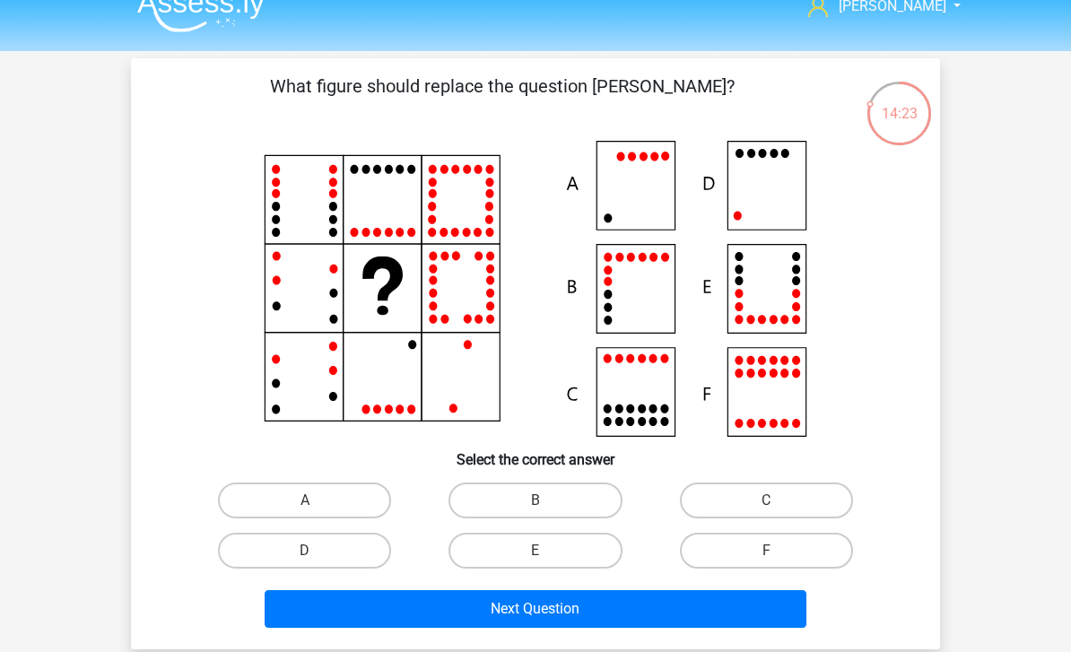
click at [333, 554] on label "D" at bounding box center [304, 551] width 173 height 36
click at [317, 554] on input "D" at bounding box center [311, 557] width 12 height 12
radio input "true"
click at [486, 617] on button "Next Question" at bounding box center [536, 609] width 543 height 38
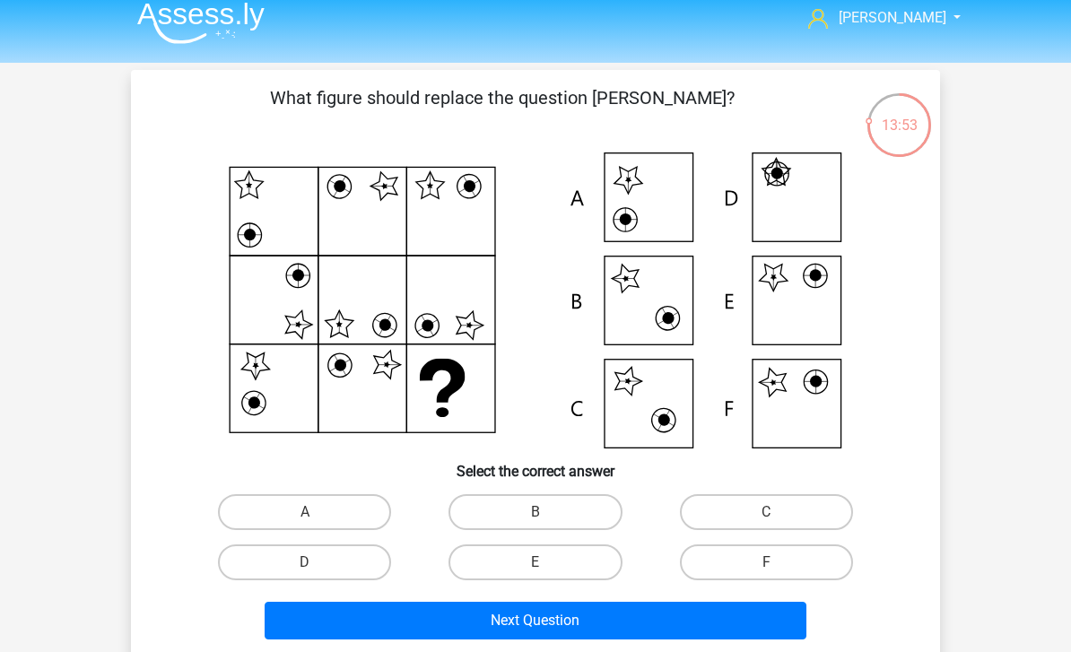
scroll to position [13, 0]
click at [556, 576] on label "E" at bounding box center [534, 562] width 173 height 36
click at [547, 574] on input "E" at bounding box center [541, 568] width 12 height 12
radio input "true"
click at [592, 622] on button "Next Question" at bounding box center [536, 621] width 543 height 38
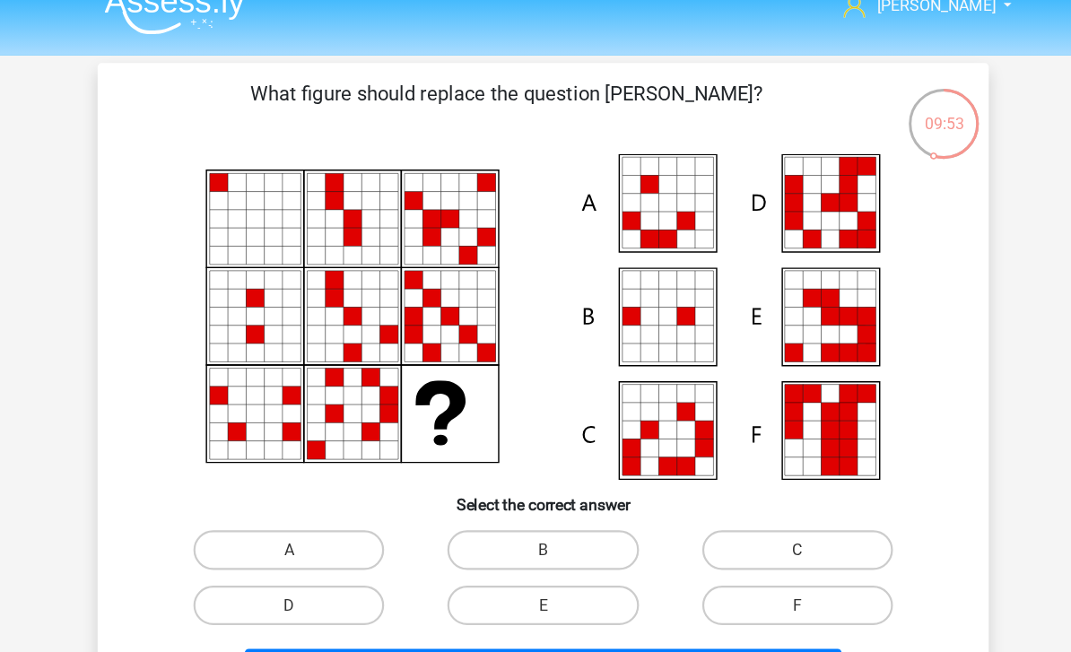
scroll to position [4, 0]
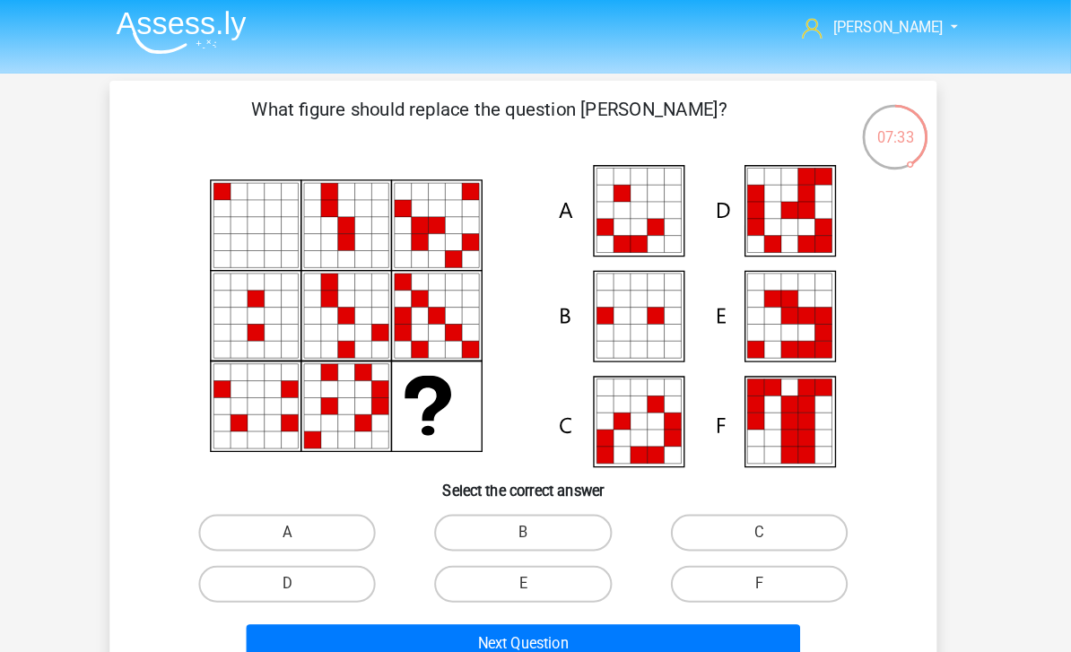
click at [547, 568] on label "E" at bounding box center [534, 571] width 173 height 36
click at [547, 571] on input "E" at bounding box center [541, 577] width 12 height 12
radio input "true"
click at [696, 651] on div "What figure should replace the question mark?" at bounding box center [535, 374] width 809 height 591
click at [374, 640] on button "Next Question" at bounding box center [536, 630] width 543 height 38
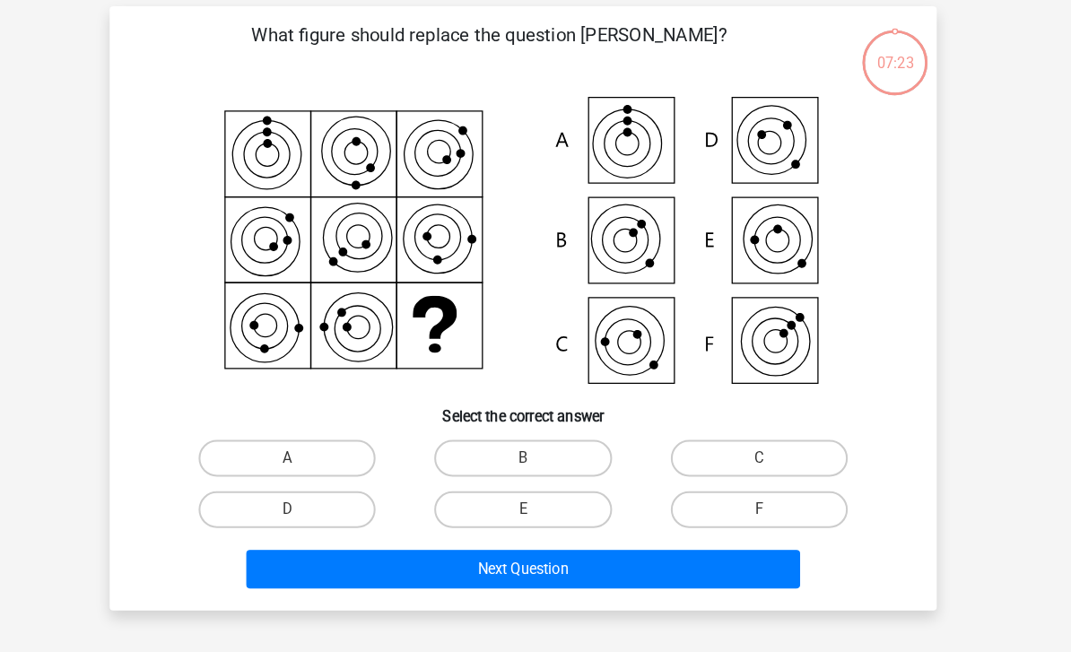
scroll to position [83, 0]
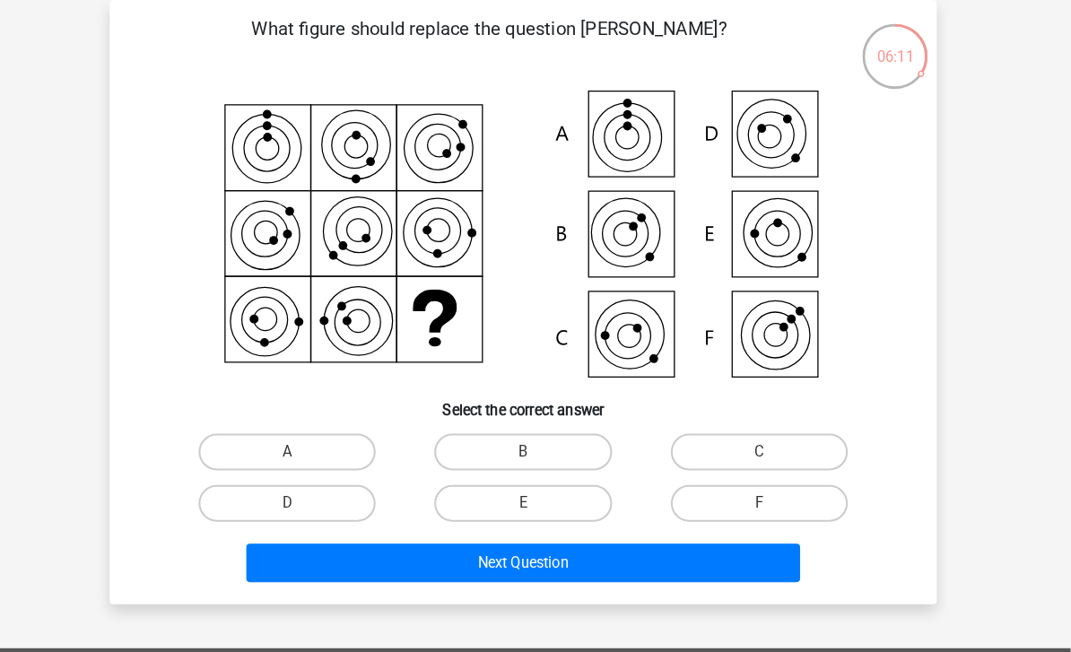
click at [702, 447] on label "C" at bounding box center [766, 442] width 173 height 36
click at [766, 447] on input "C" at bounding box center [772, 448] width 12 height 12
radio input "true"
click at [454, 569] on button "Next Question" at bounding box center [536, 551] width 543 height 38
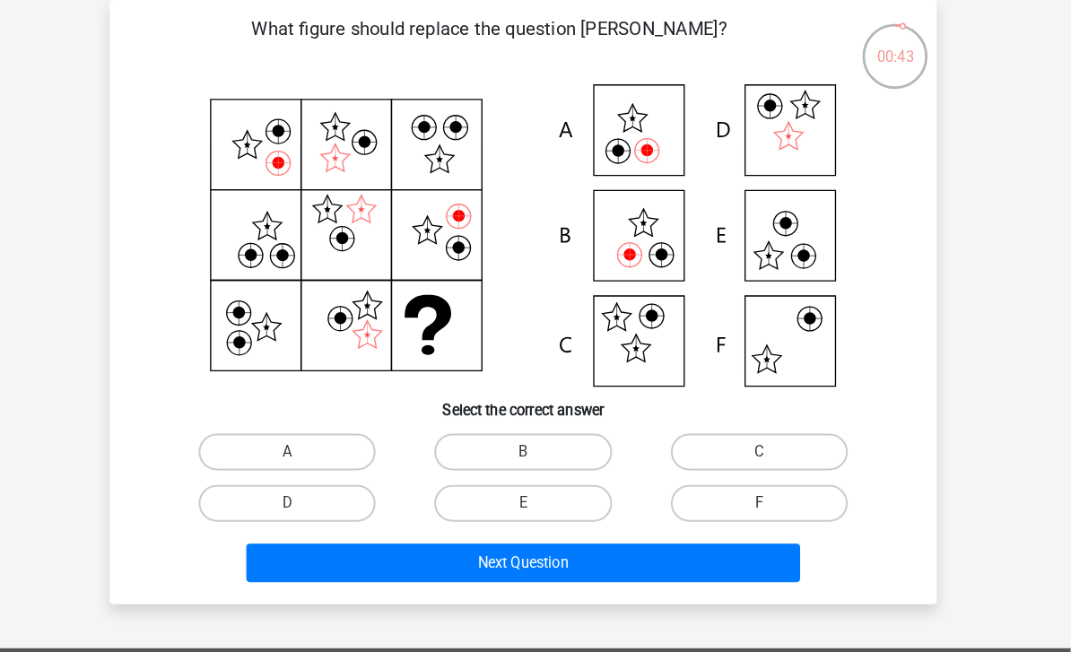
click at [555, 439] on label "B" at bounding box center [534, 442] width 173 height 36
click at [547, 442] on input "B" at bounding box center [541, 448] width 12 height 12
radio input "true"
click at [666, 566] on button "Next Question" at bounding box center [536, 551] width 543 height 38
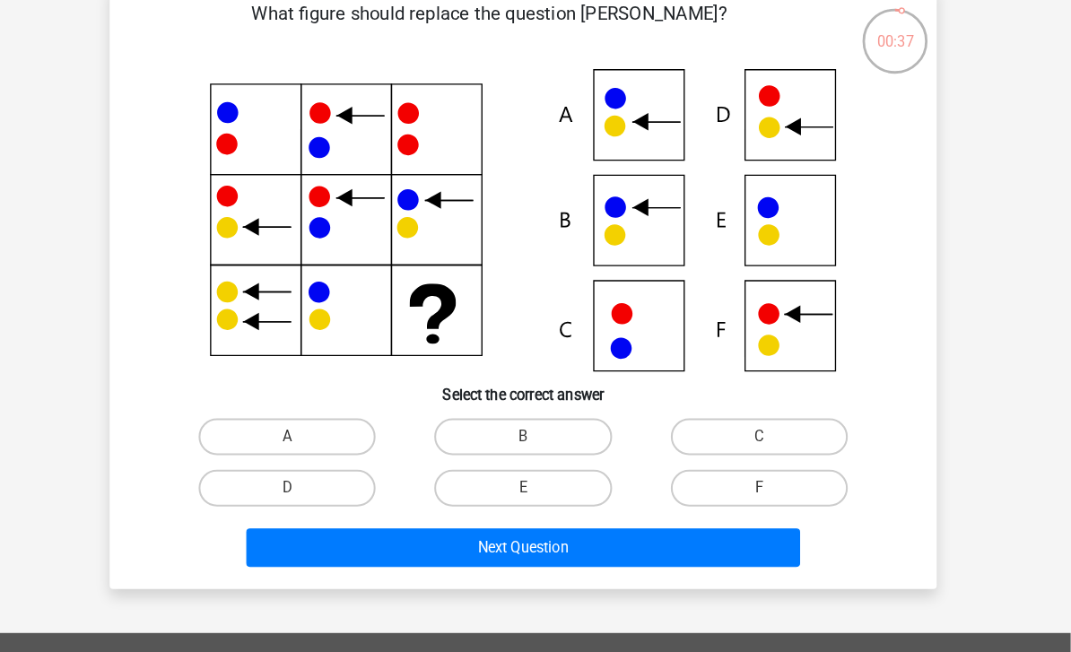
scroll to position [85, 0]
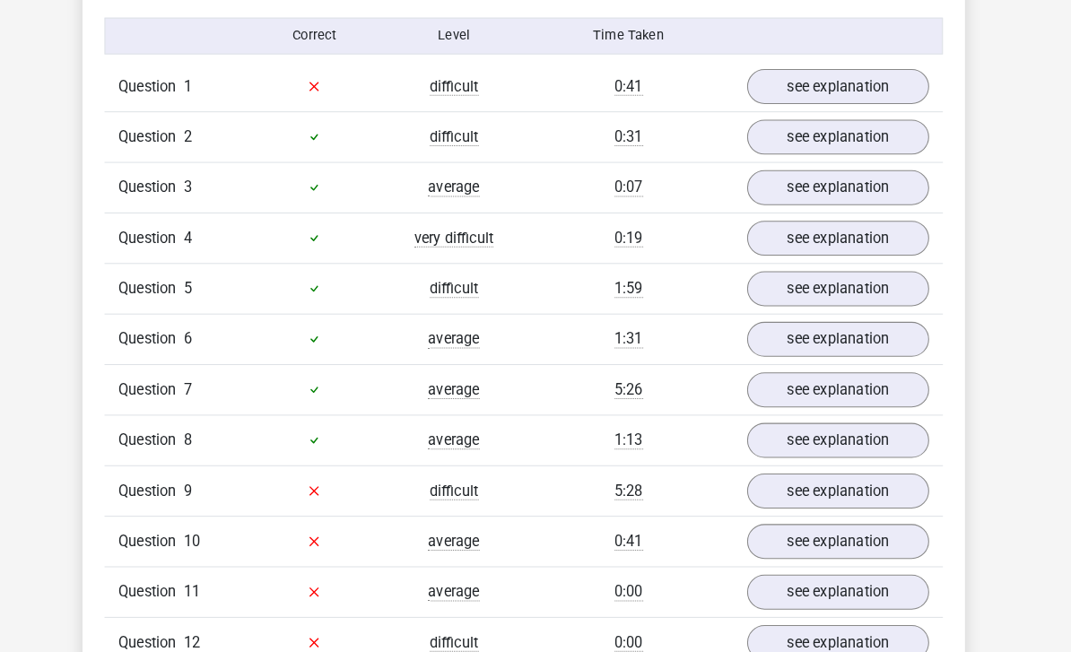
scroll to position [1158, 0]
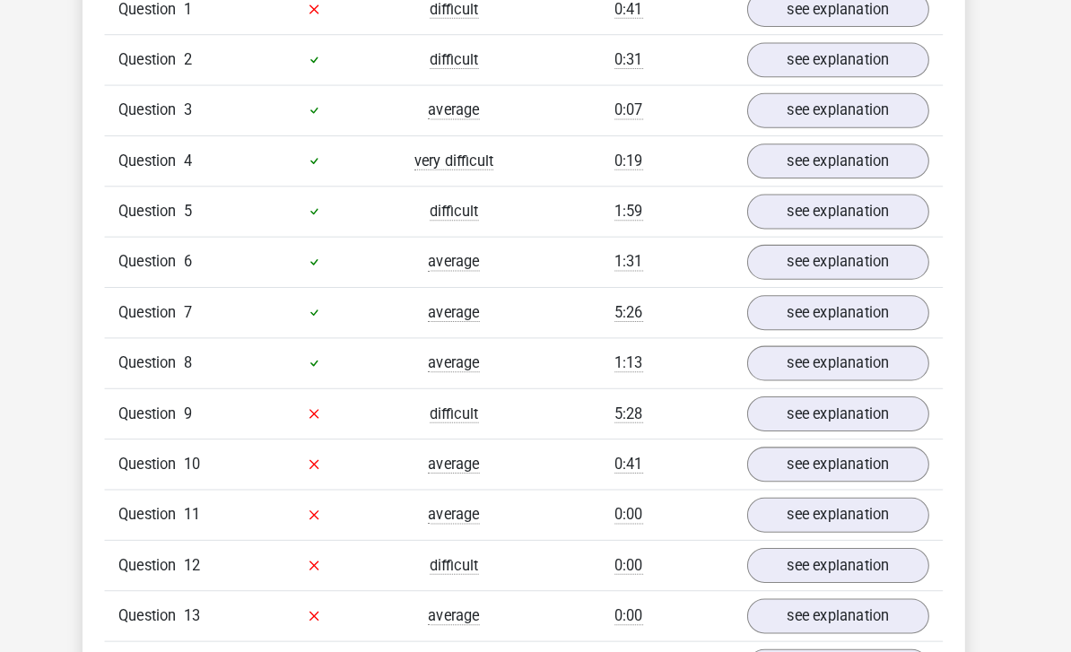
click at [859, 404] on link "see explanation" at bounding box center [842, 404] width 178 height 34
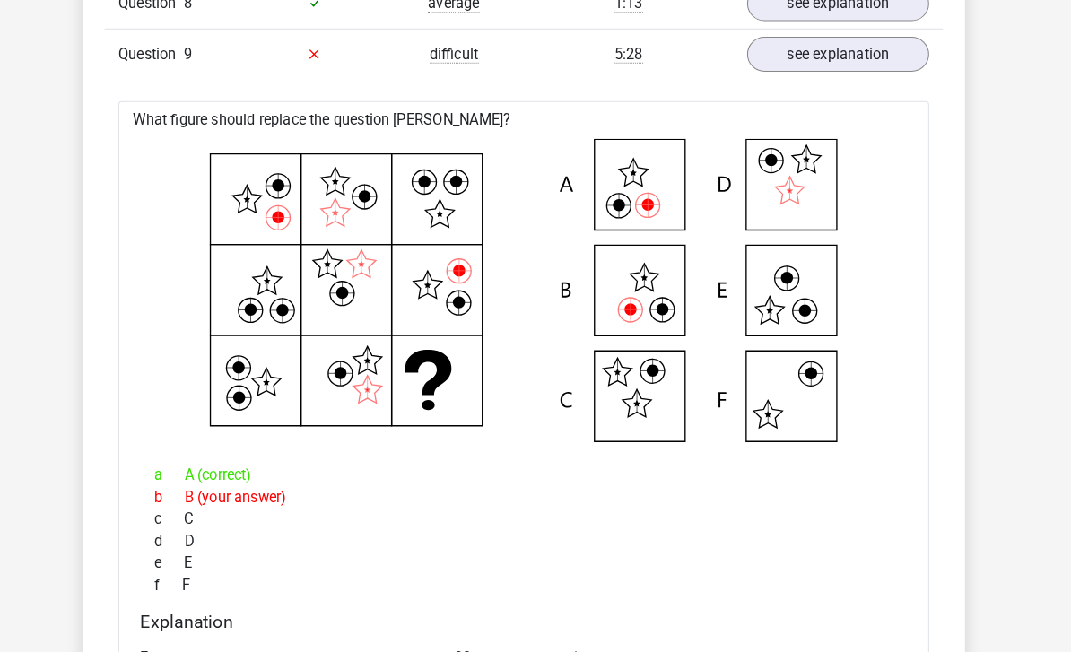
scroll to position [1587, 0]
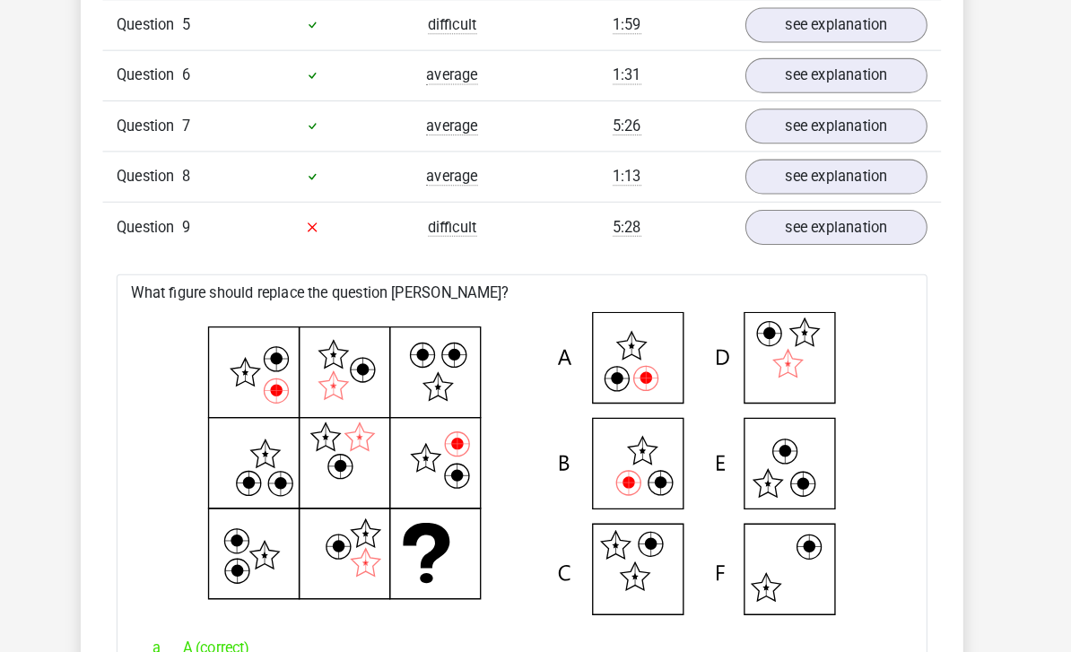
click at [858, 223] on link "see explanation" at bounding box center [842, 222] width 178 height 34
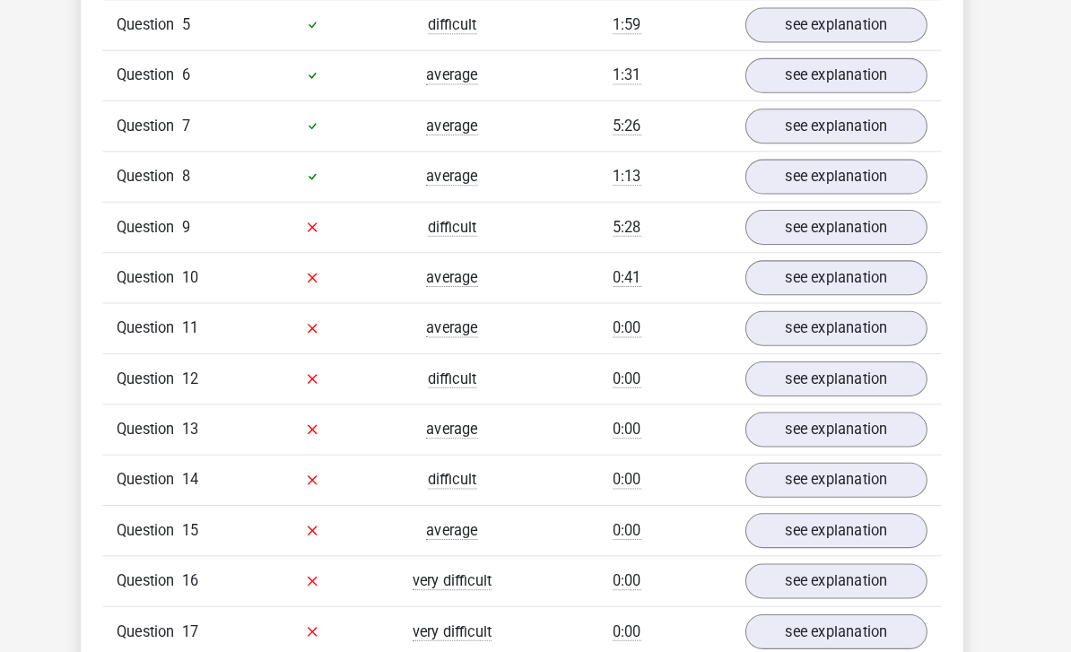
click at [860, 281] on link "see explanation" at bounding box center [842, 271] width 178 height 34
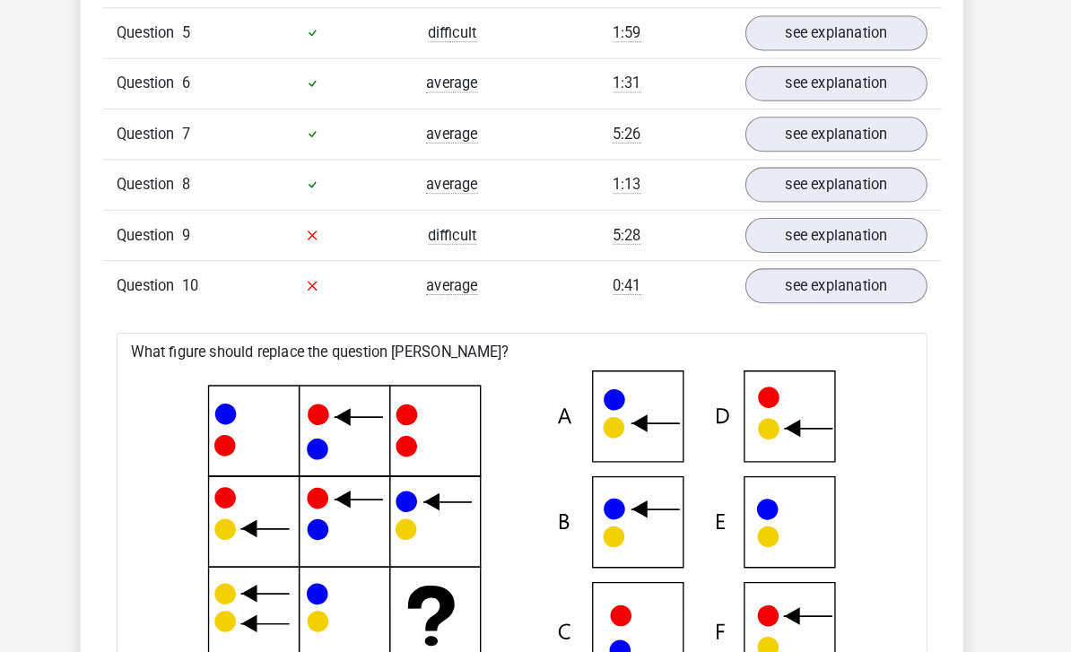
click at [839, 288] on link "see explanation" at bounding box center [842, 279] width 178 height 34
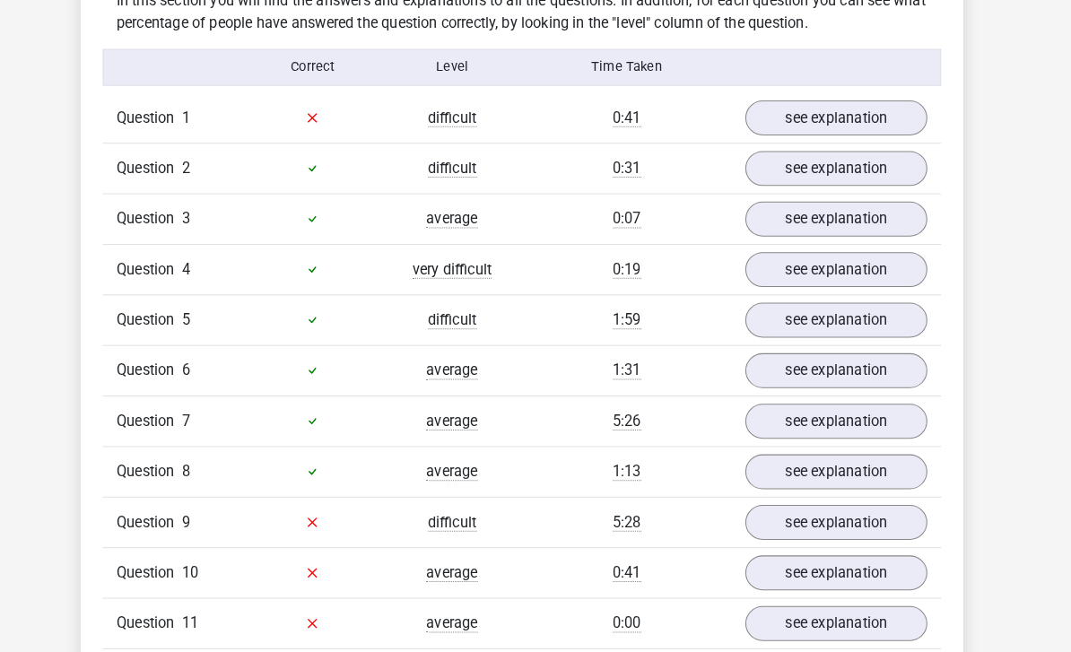
click at [882, 100] on link "see explanation" at bounding box center [842, 115] width 178 height 34
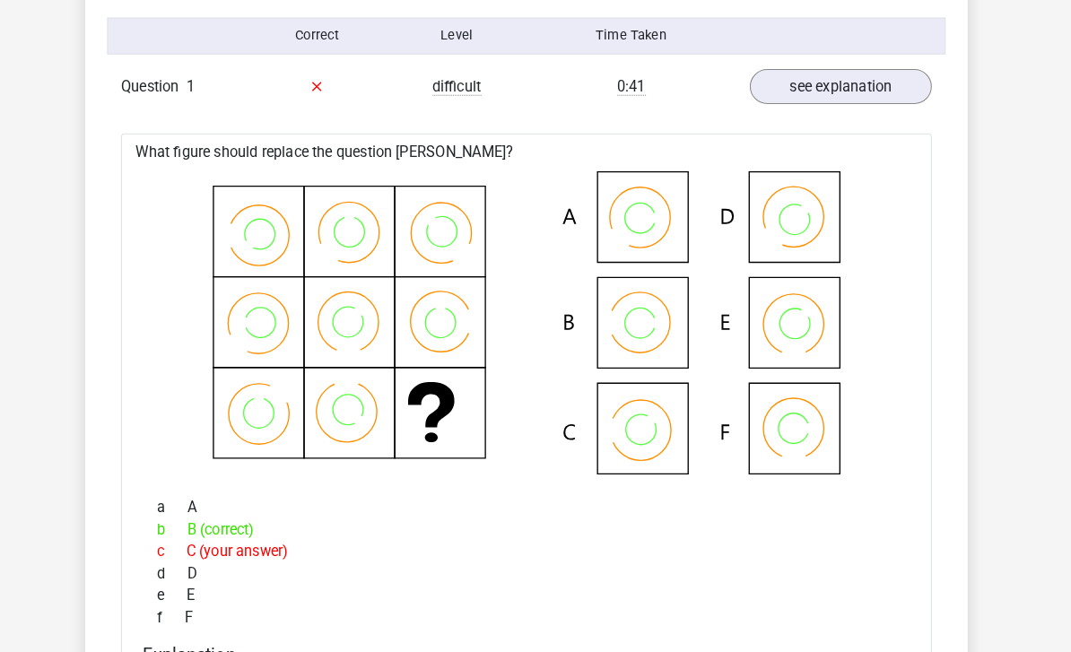
scroll to position [1131, 0]
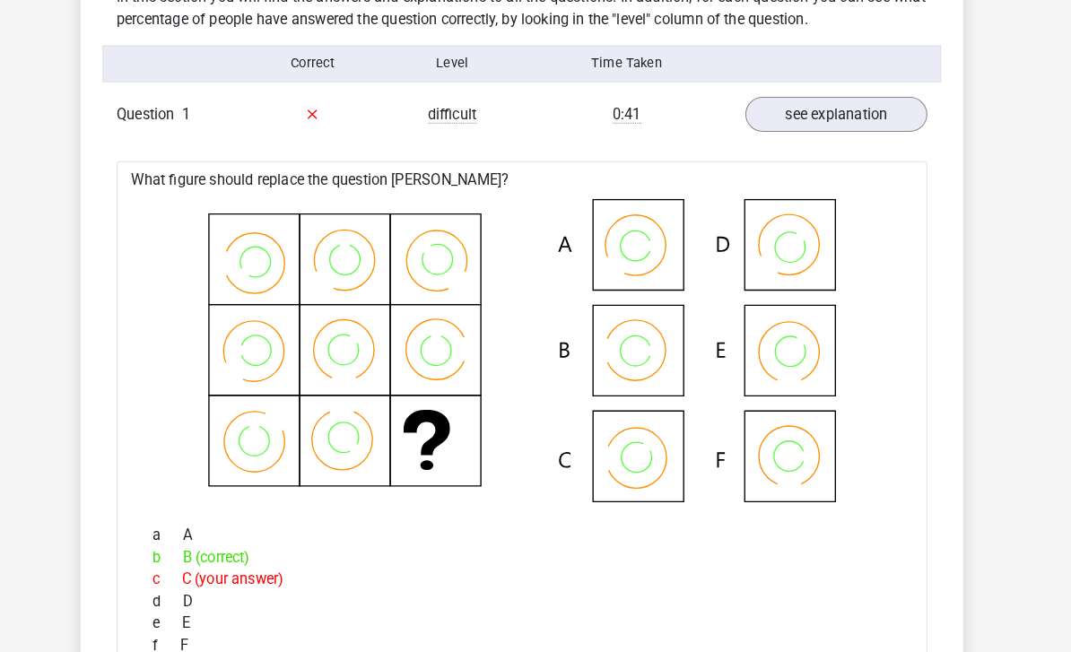
click at [845, 125] on link "see explanation" at bounding box center [842, 112] width 178 height 34
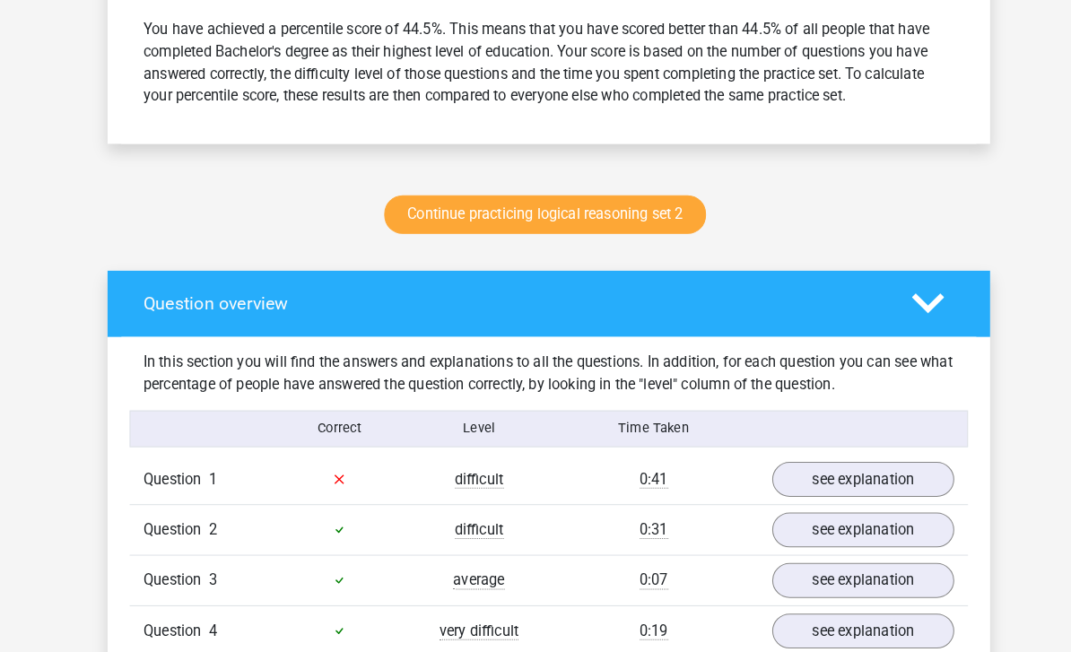
scroll to position [760, 0]
click at [628, 206] on link "Continue practicing logical reasoning set 2" at bounding box center [532, 225] width 314 height 38
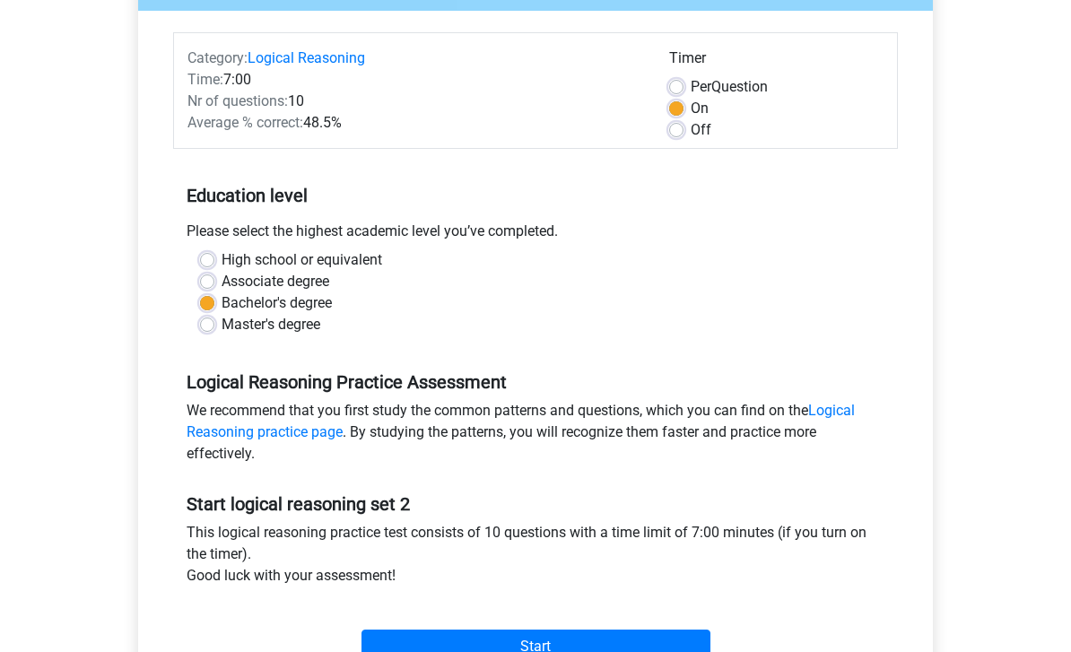
scroll to position [202, 0]
click at [651, 645] on input "Start" at bounding box center [535, 646] width 349 height 34
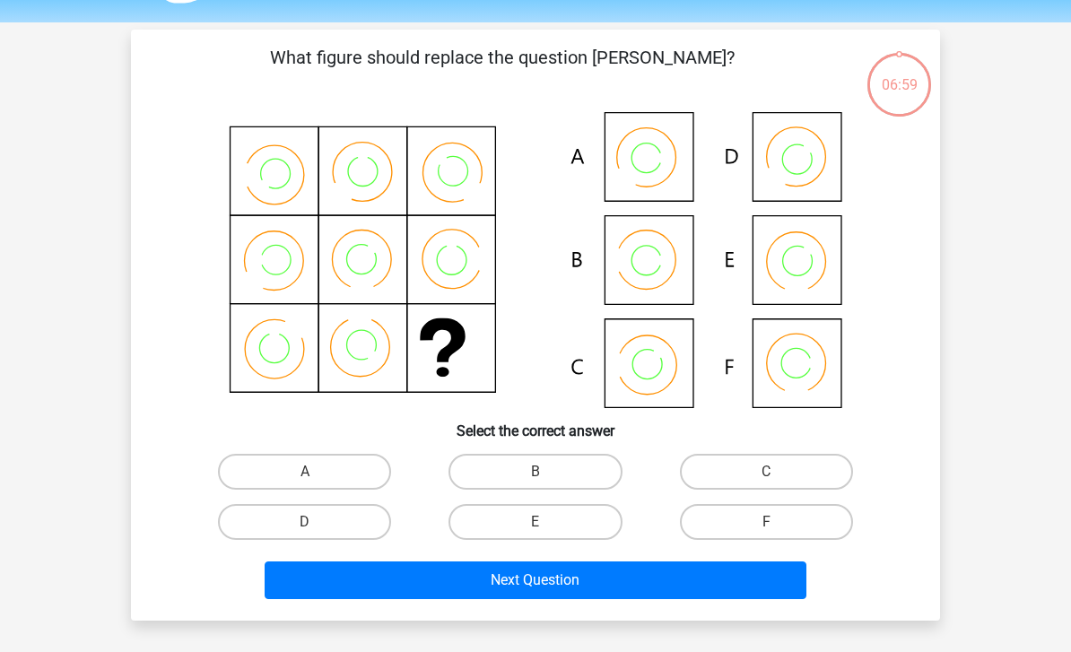
scroll to position [53, 0]
click at [572, 465] on label "B" at bounding box center [534, 472] width 173 height 36
click at [547, 472] on input "B" at bounding box center [541, 478] width 12 height 12
radio input "true"
click at [643, 583] on button "Next Question" at bounding box center [536, 580] width 543 height 38
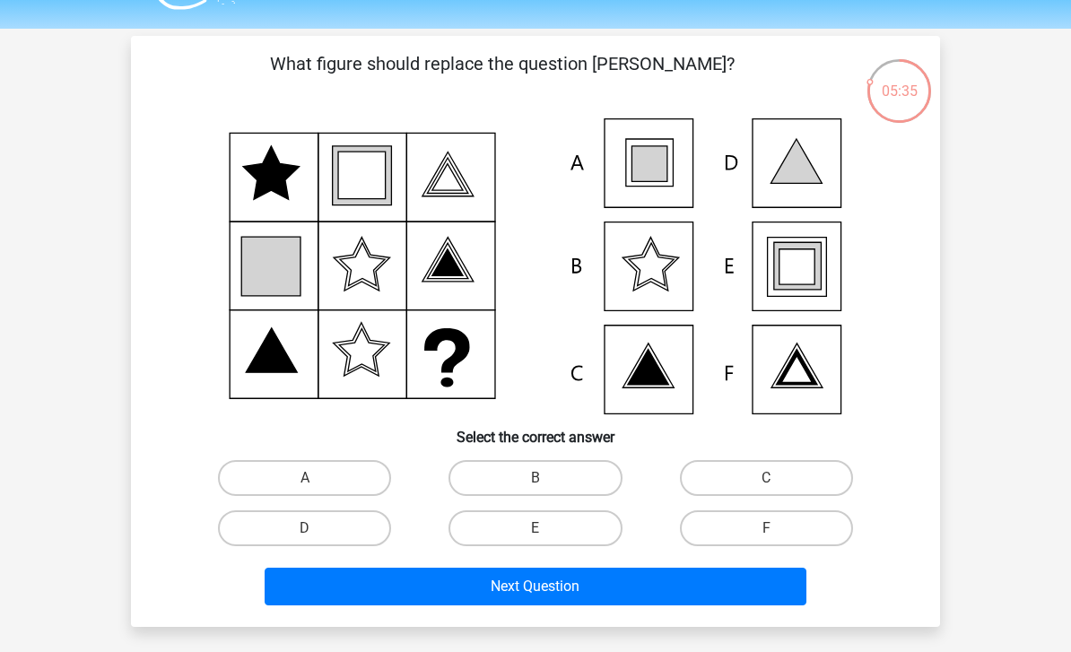
scroll to position [49, 0]
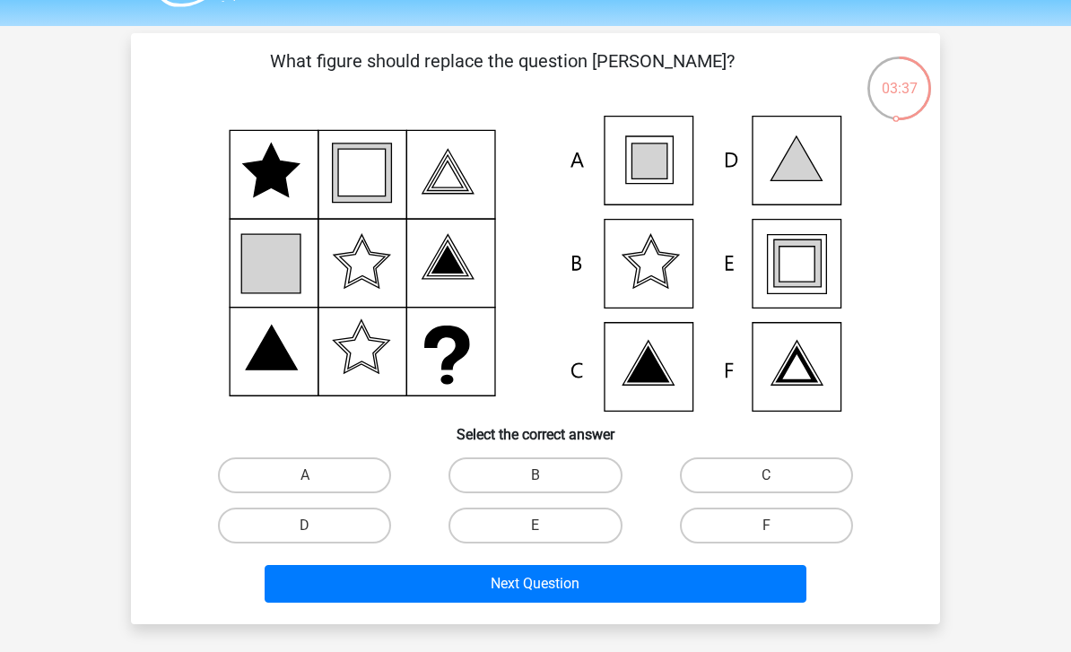
click at [595, 532] on label "E" at bounding box center [534, 526] width 173 height 36
click at [547, 532] on input "E" at bounding box center [541, 532] width 12 height 12
radio input "true"
click at [743, 595] on button "Next Question" at bounding box center [536, 584] width 543 height 38
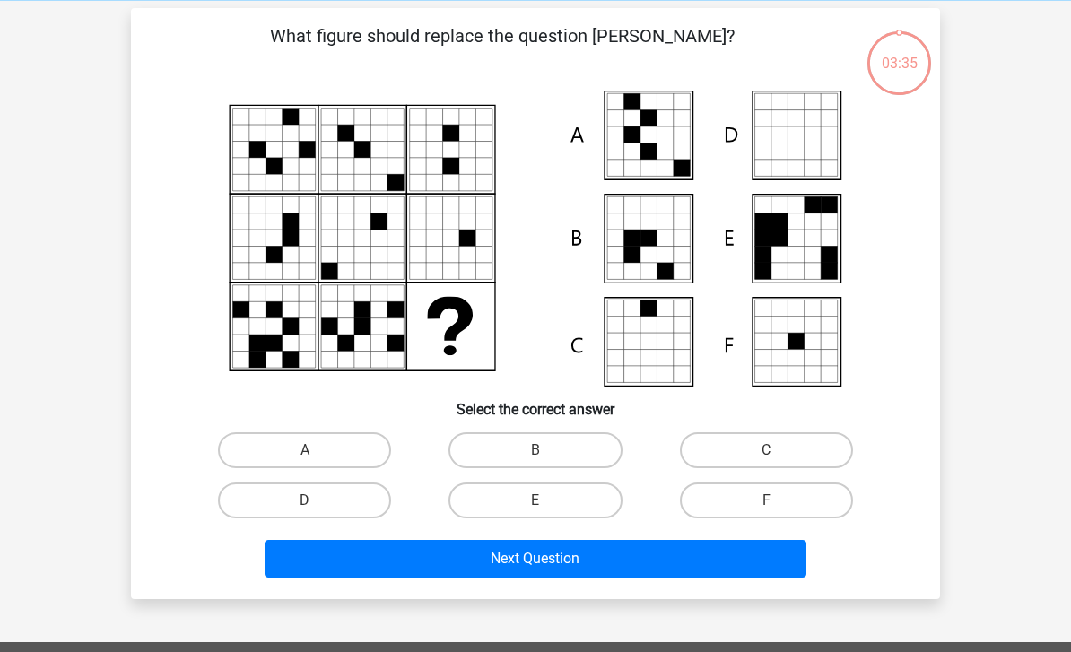
scroll to position [83, 0]
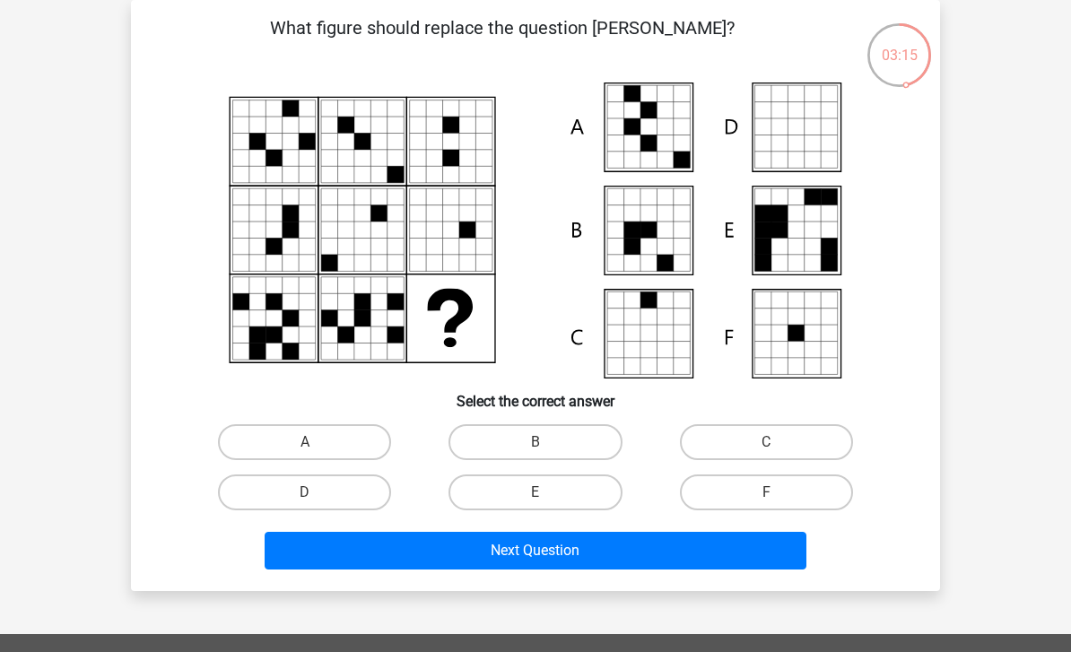
click at [336, 449] on label "A" at bounding box center [304, 442] width 173 height 36
click at [317, 449] on input "A" at bounding box center [311, 448] width 12 height 12
radio input "true"
click at [687, 561] on button "Next Question" at bounding box center [536, 551] width 543 height 38
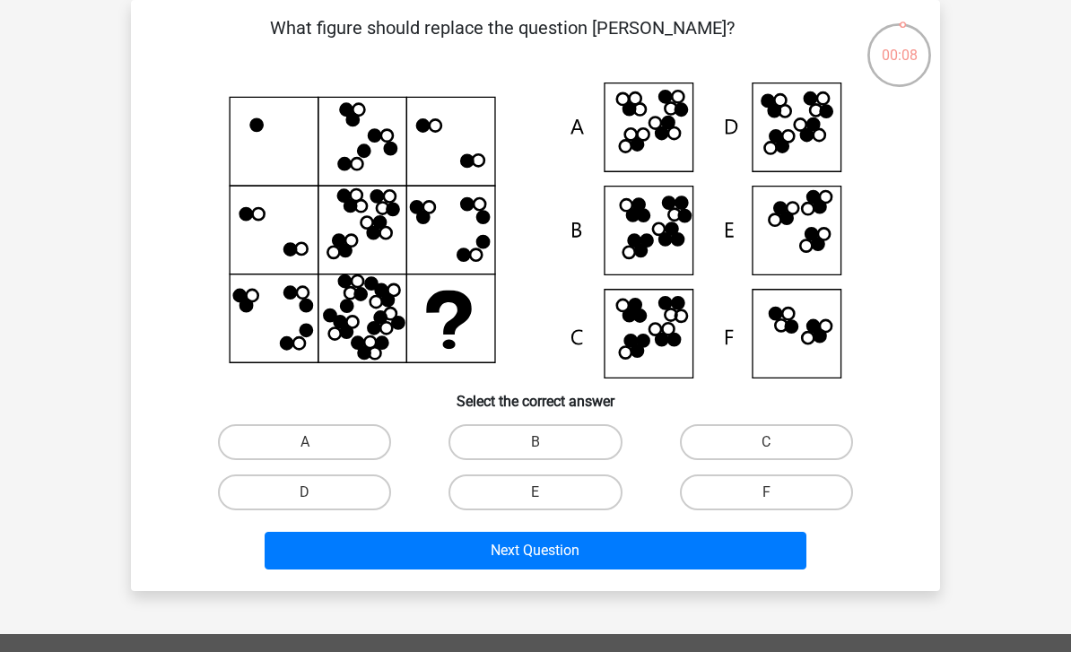
click at [335, 476] on label "D" at bounding box center [304, 492] width 173 height 36
click at [317, 492] on input "D" at bounding box center [311, 498] width 12 height 12
radio input "true"
click at [506, 558] on button "Next Question" at bounding box center [536, 551] width 543 height 38
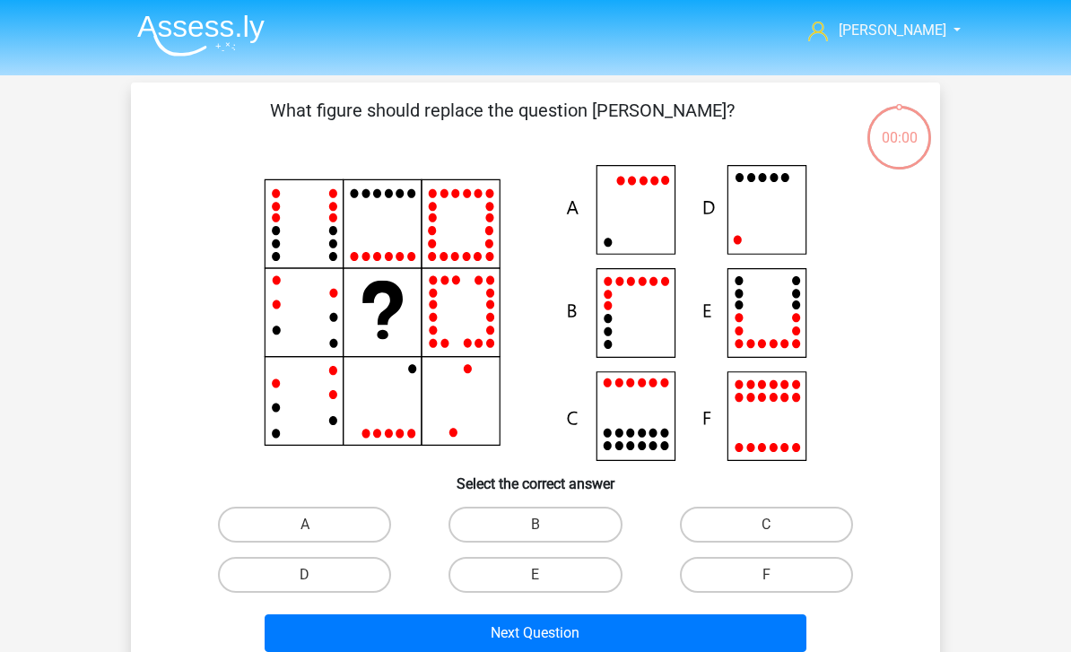
scroll to position [83, 0]
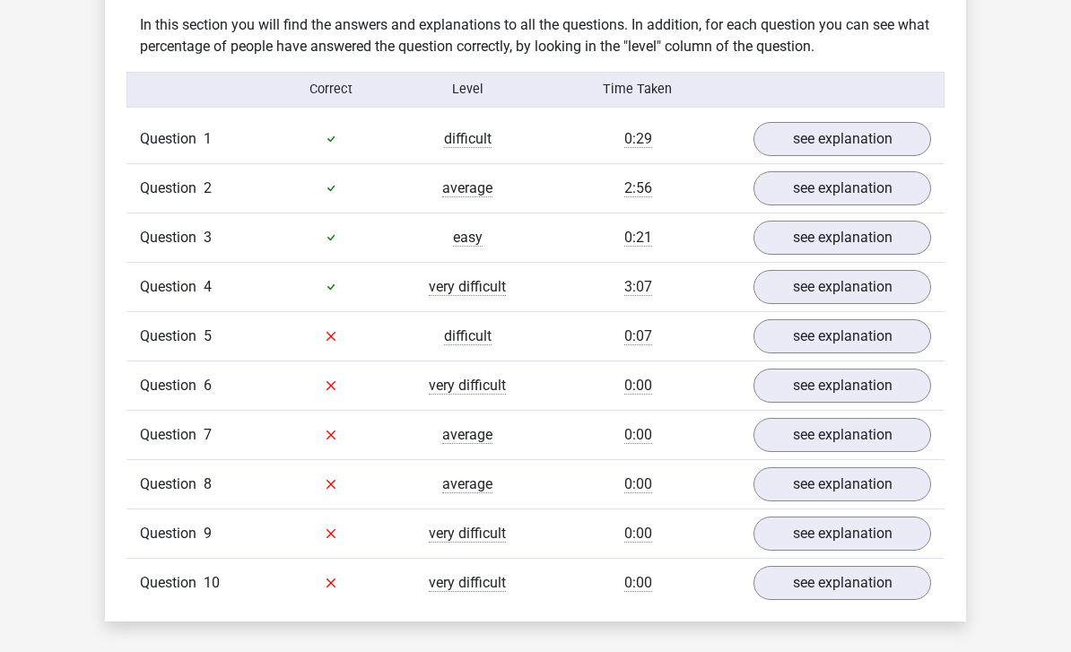
scroll to position [1082, 0]
click at [815, 339] on link "see explanation" at bounding box center [842, 337] width 178 height 34
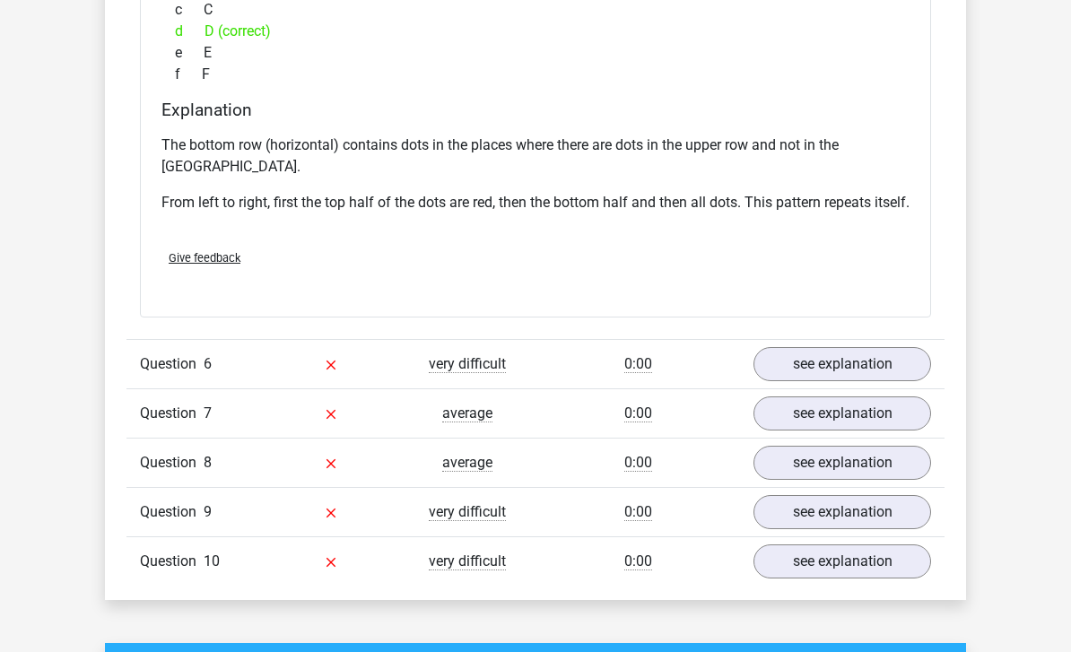
scroll to position [1870, 0]
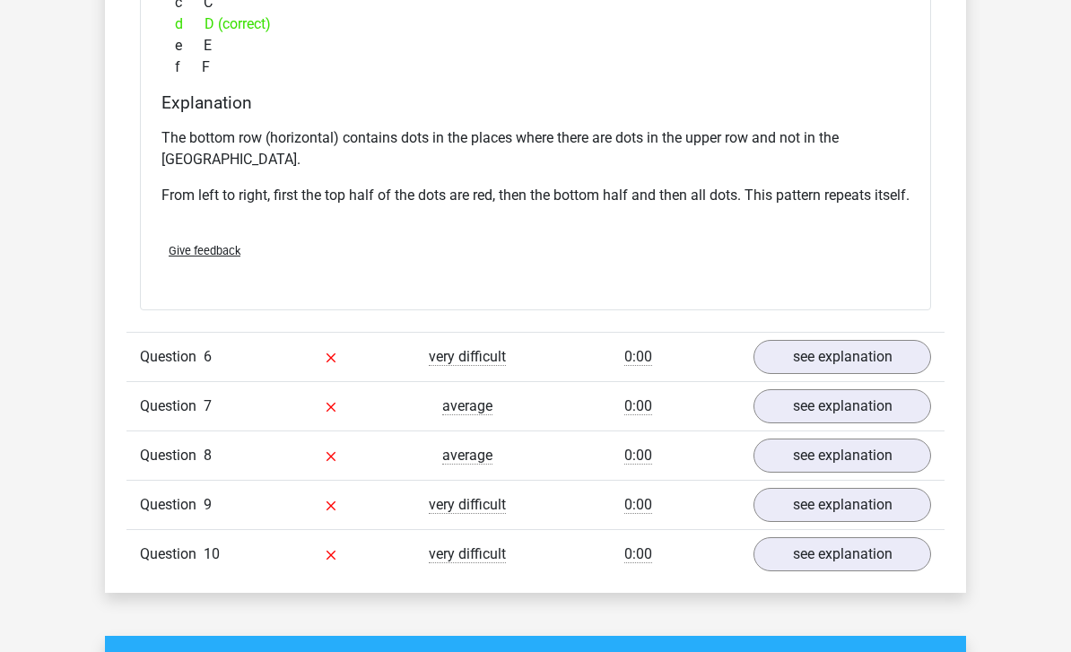
click at [858, 374] on link "see explanation" at bounding box center [842, 357] width 178 height 34
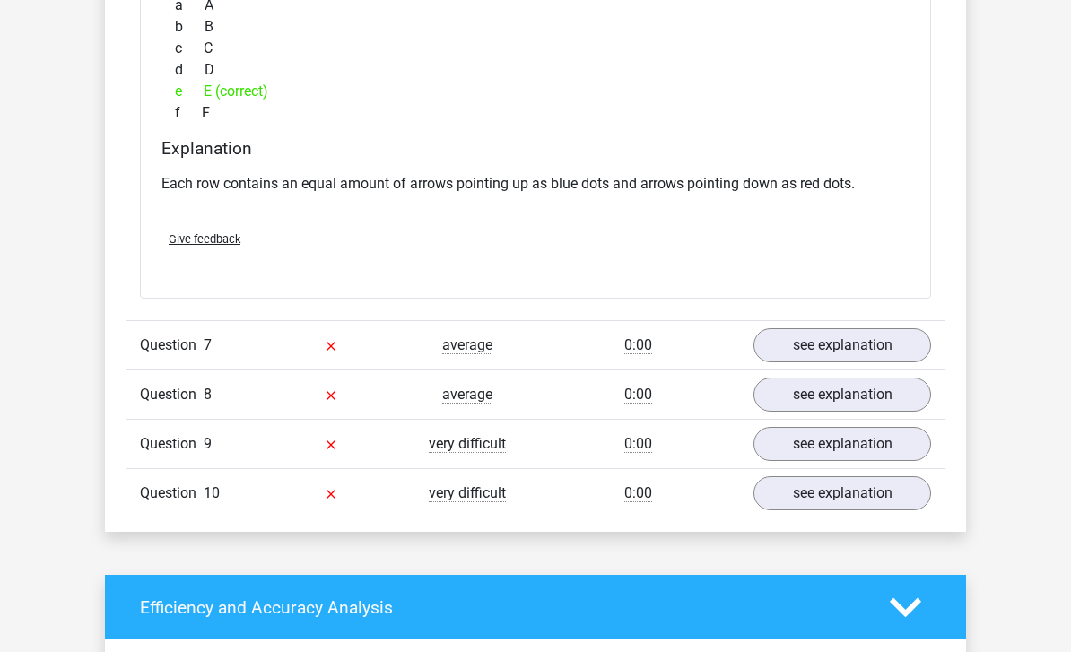
scroll to position [2673, 0]
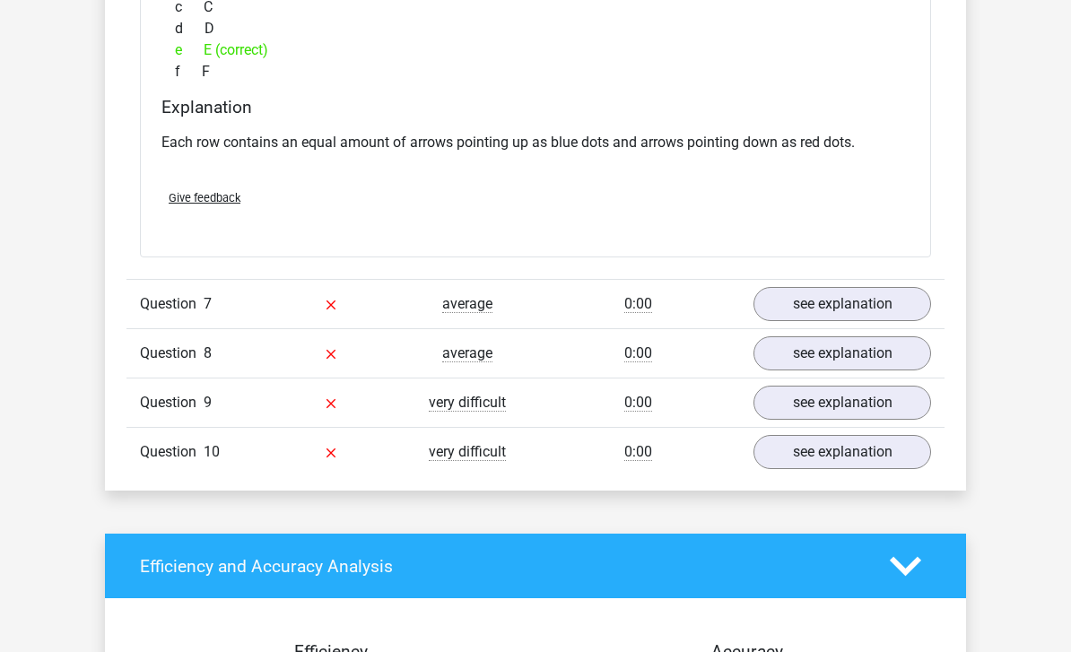
click at [833, 322] on link "see explanation" at bounding box center [842, 305] width 178 height 34
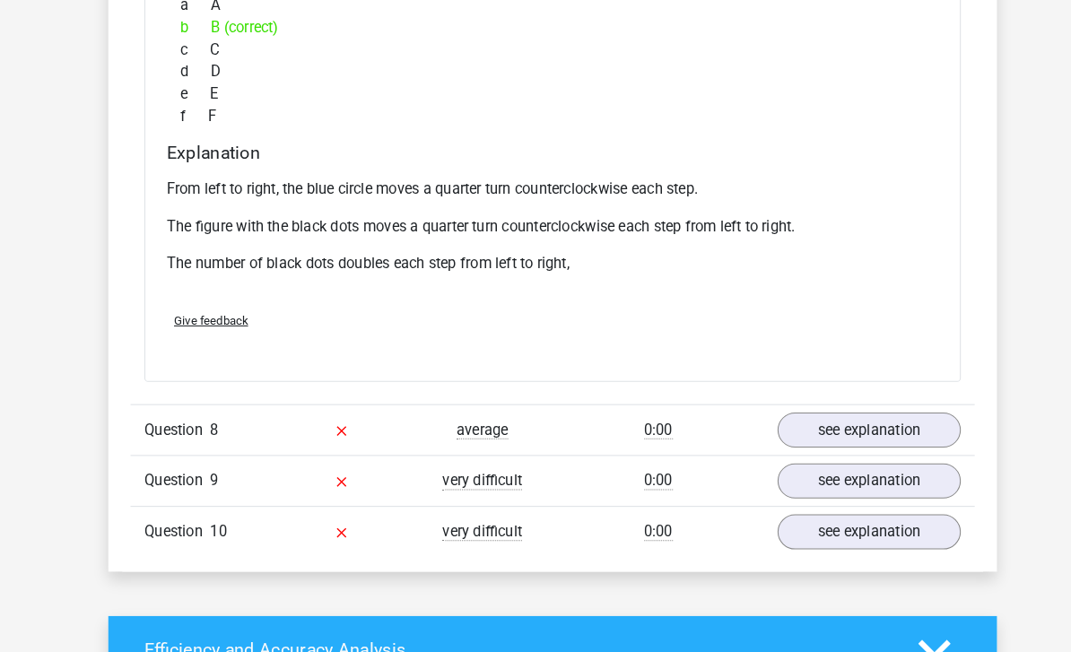
scroll to position [3440, 0]
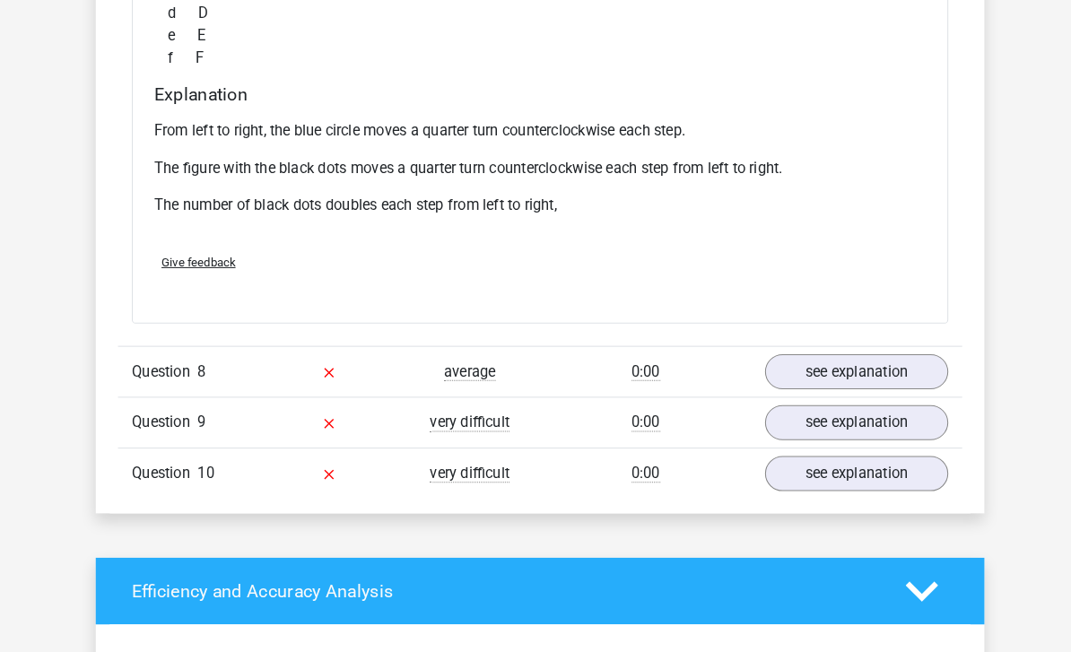
click at [872, 377] on link "see explanation" at bounding box center [842, 360] width 178 height 34
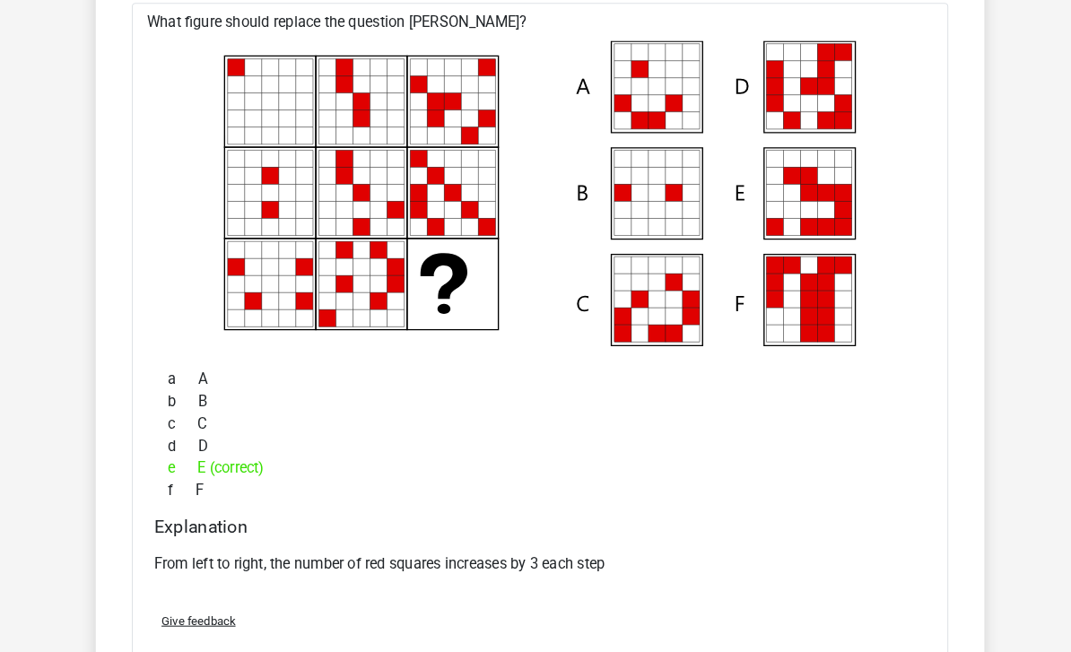
scroll to position [4029, 0]
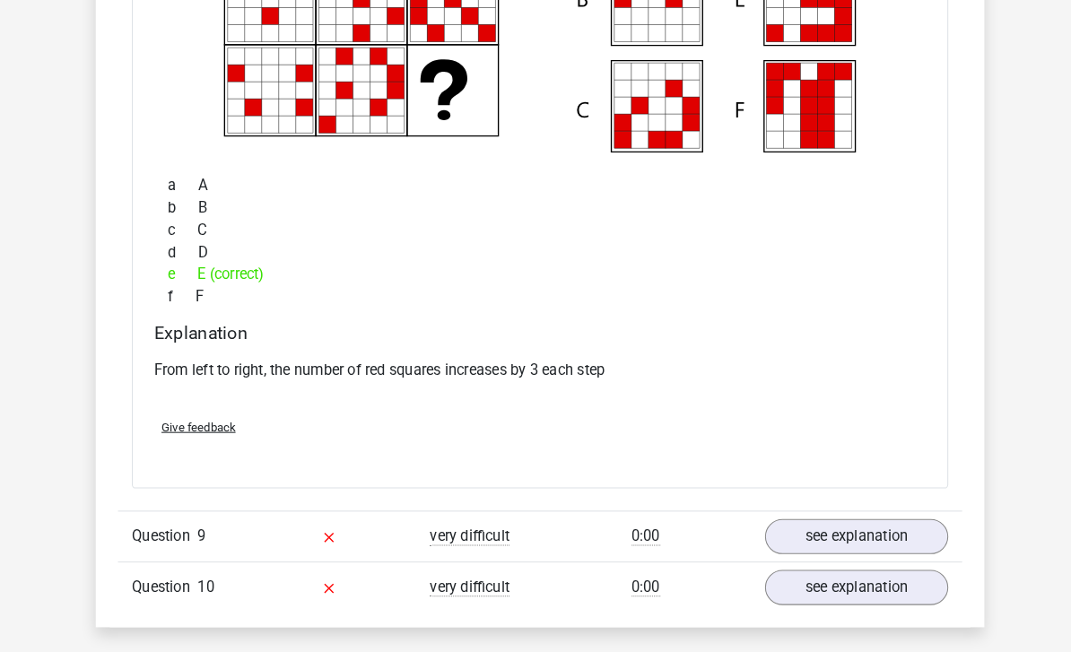
click at [866, 537] on link "see explanation" at bounding box center [842, 520] width 178 height 34
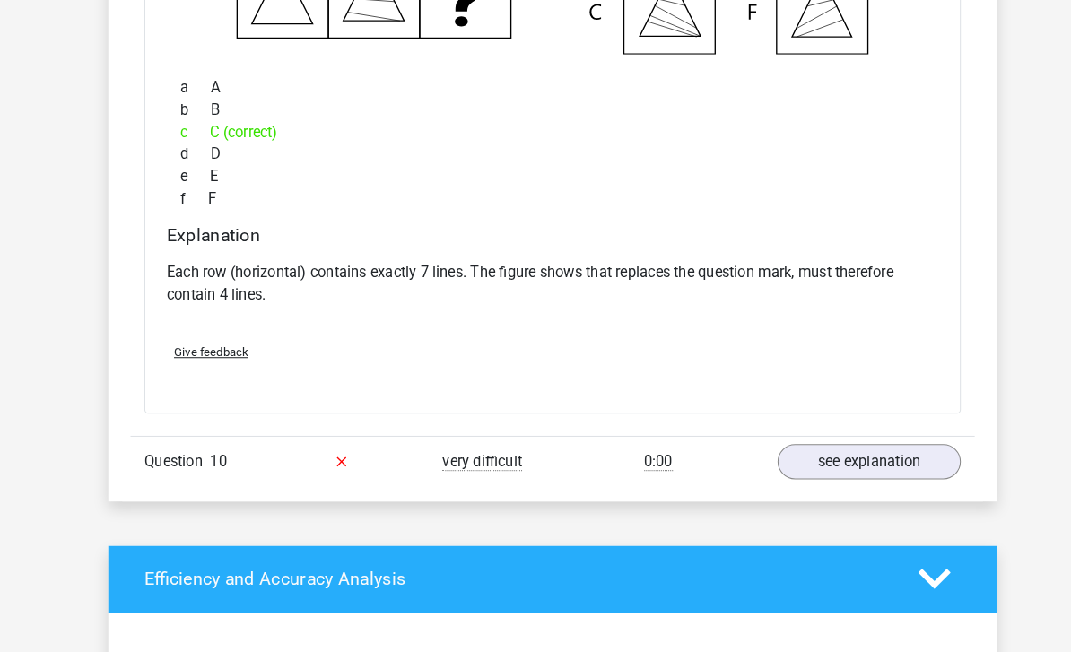
click at [874, 465] on link "see explanation" at bounding box center [842, 447] width 178 height 34
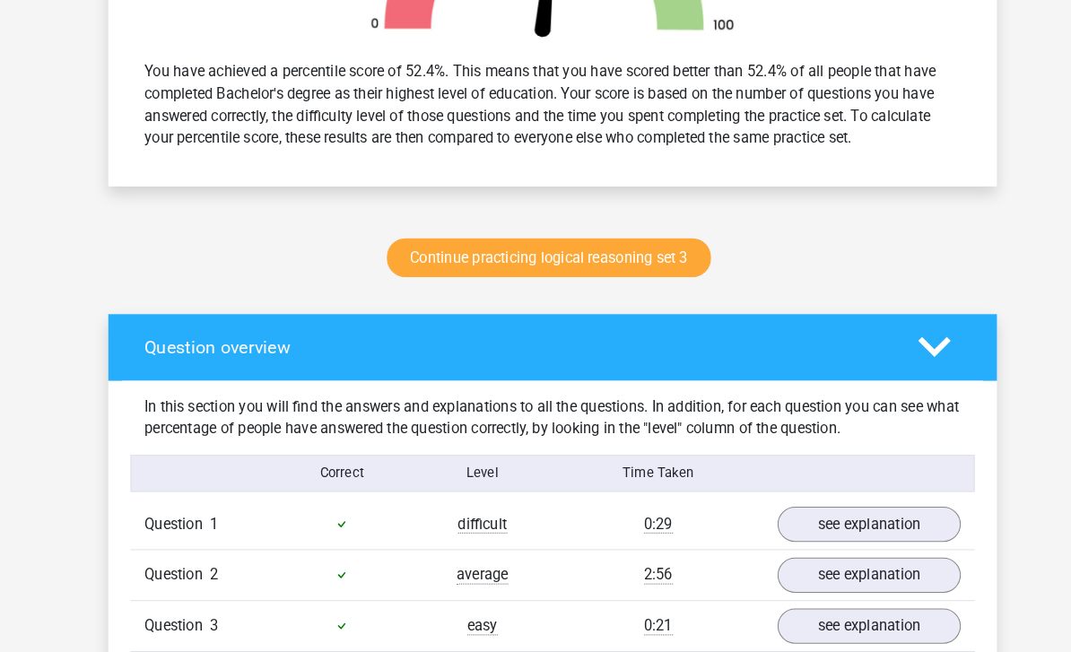
scroll to position [681, 0]
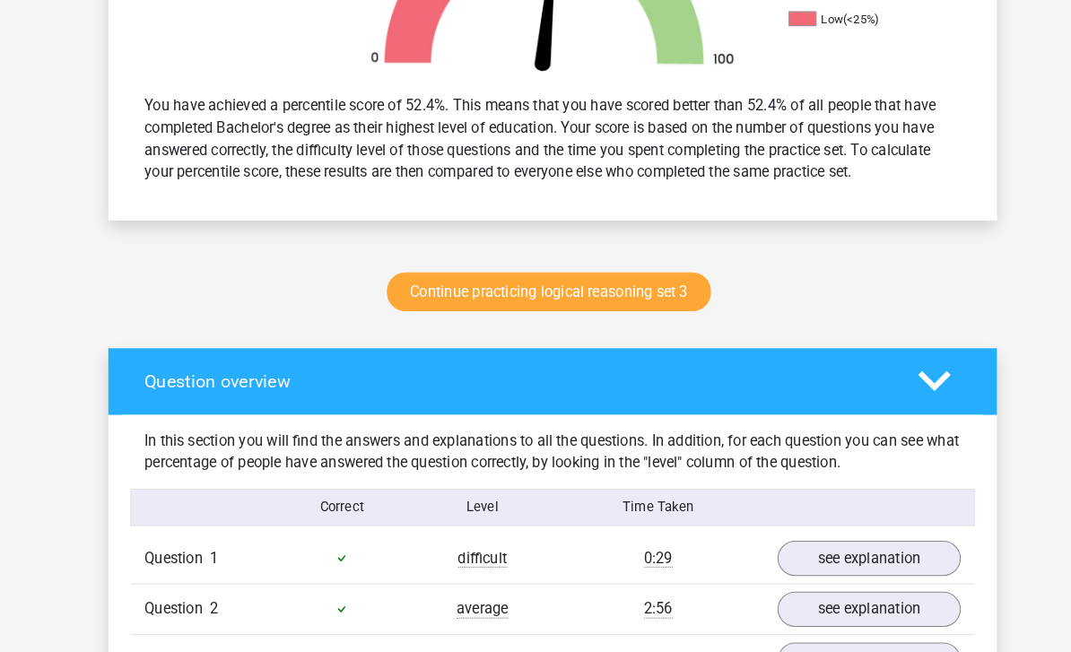
click at [648, 292] on link "Continue practicing logical reasoning set 3" at bounding box center [532, 283] width 314 height 38
